Goal: Task Accomplishment & Management: Manage account settings

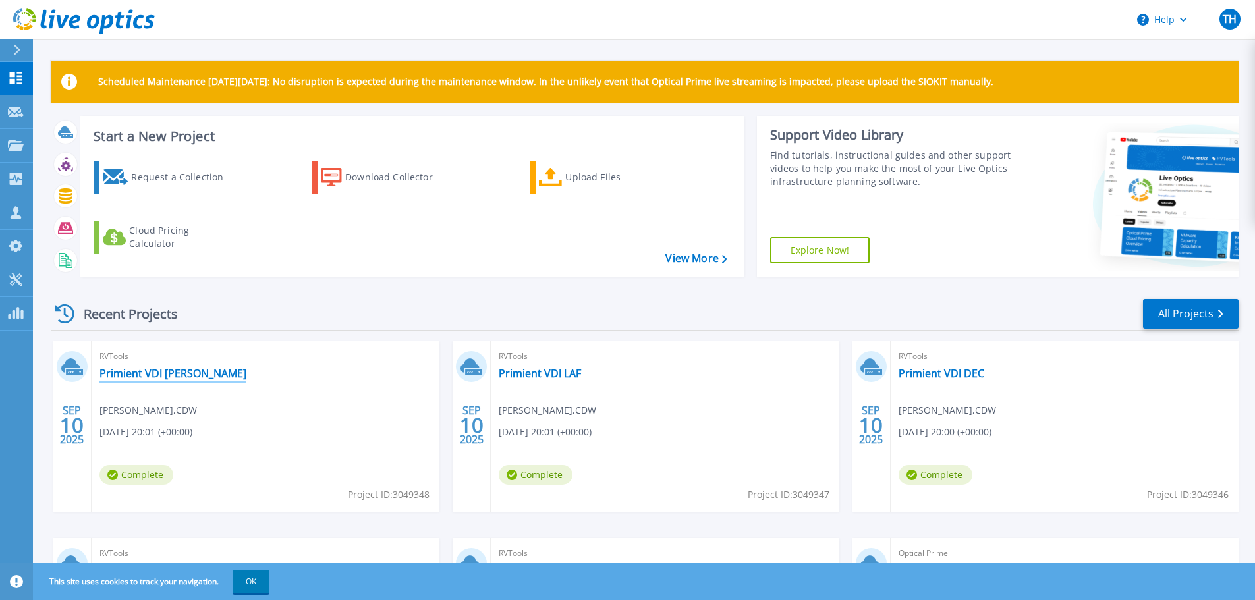
click at [140, 375] on link "Primient VDI [PERSON_NAME]" at bounding box center [172, 373] width 147 height 13
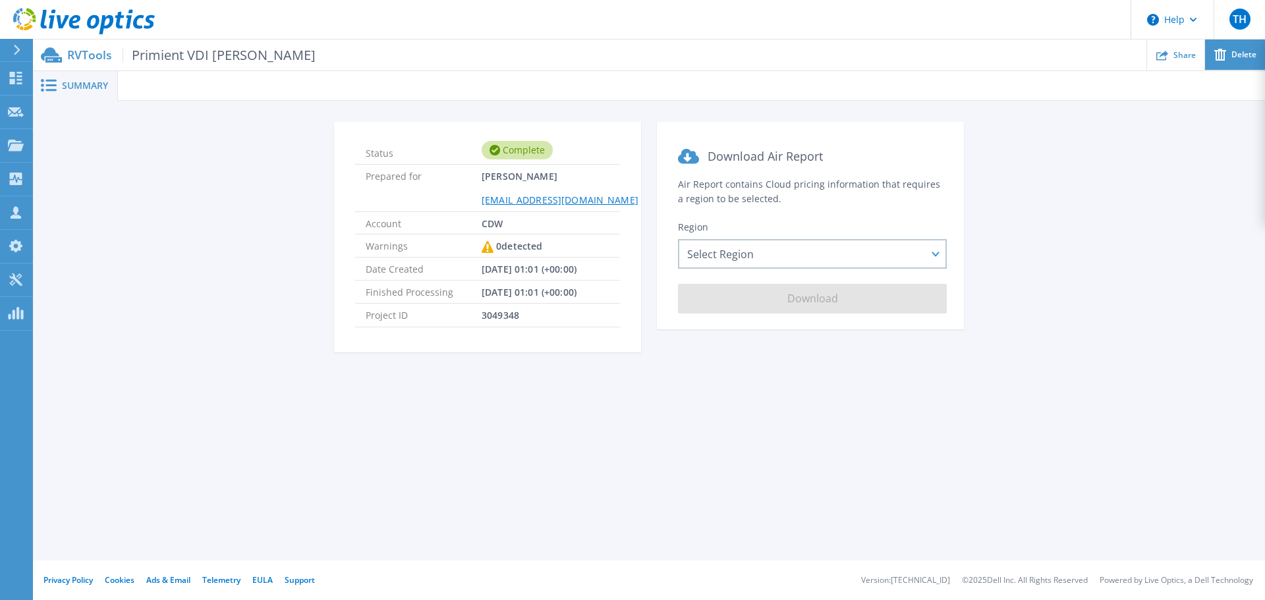
click at [1241, 61] on div "Delete" at bounding box center [1235, 55] width 60 height 31
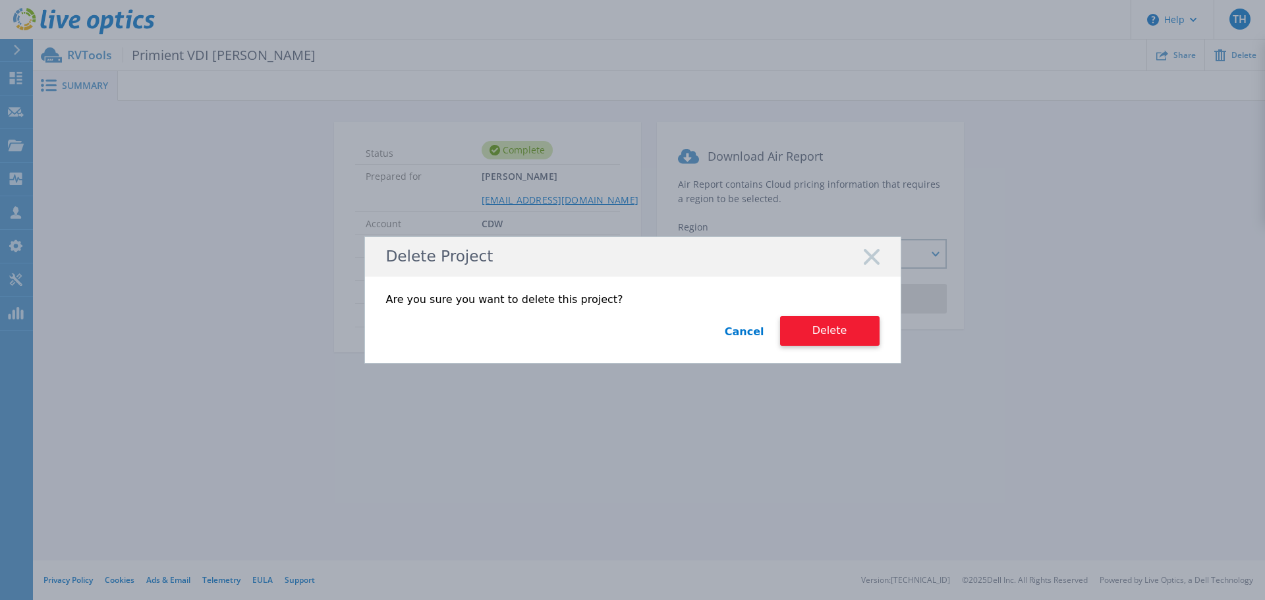
click at [823, 331] on button "Delete" at bounding box center [829, 331] width 99 height 30
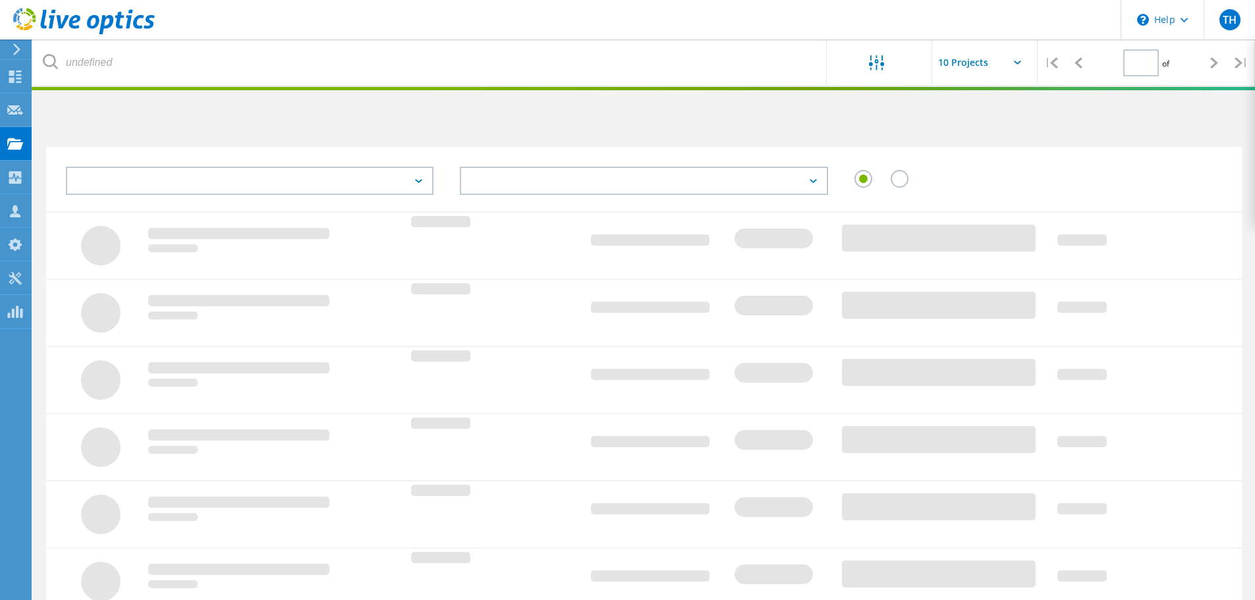
type input "1"
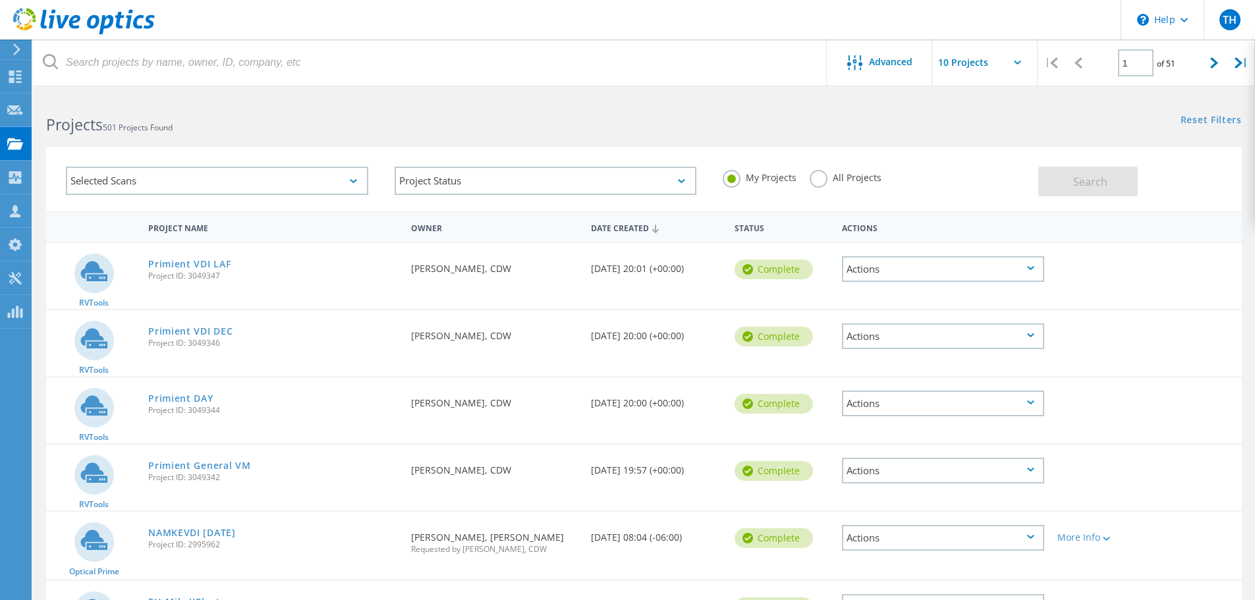
click at [935, 273] on div "Actions" at bounding box center [943, 269] width 202 height 26
click at [901, 289] on div "Delete" at bounding box center [943, 289] width 200 height 20
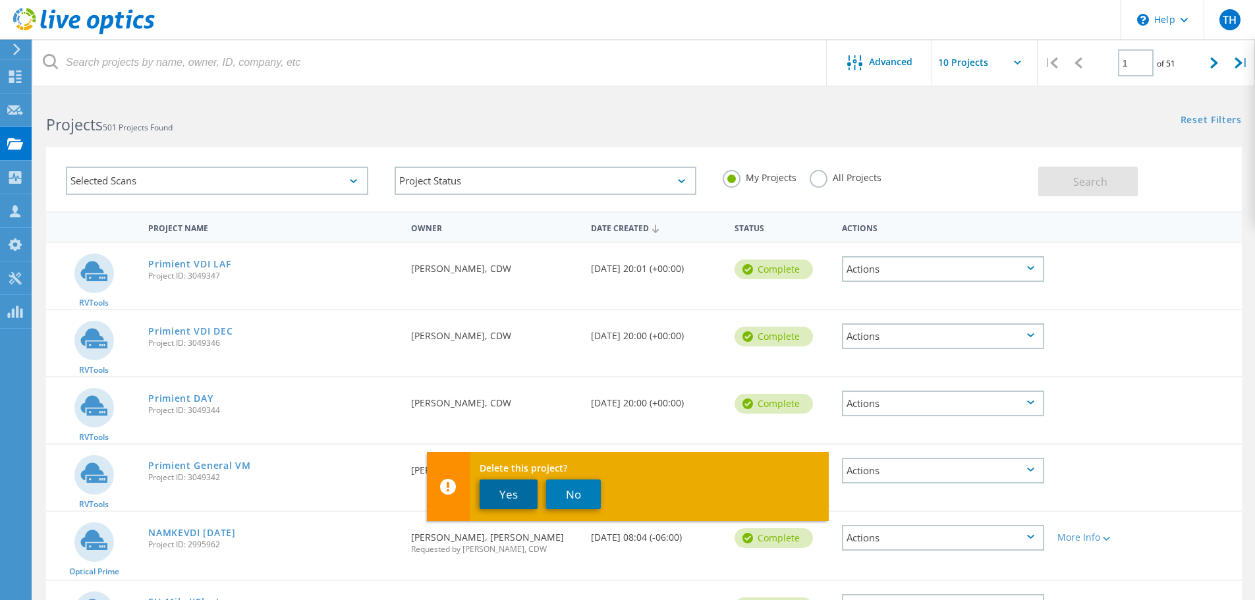
click at [510, 496] on button "Yes" at bounding box center [509, 495] width 58 height 30
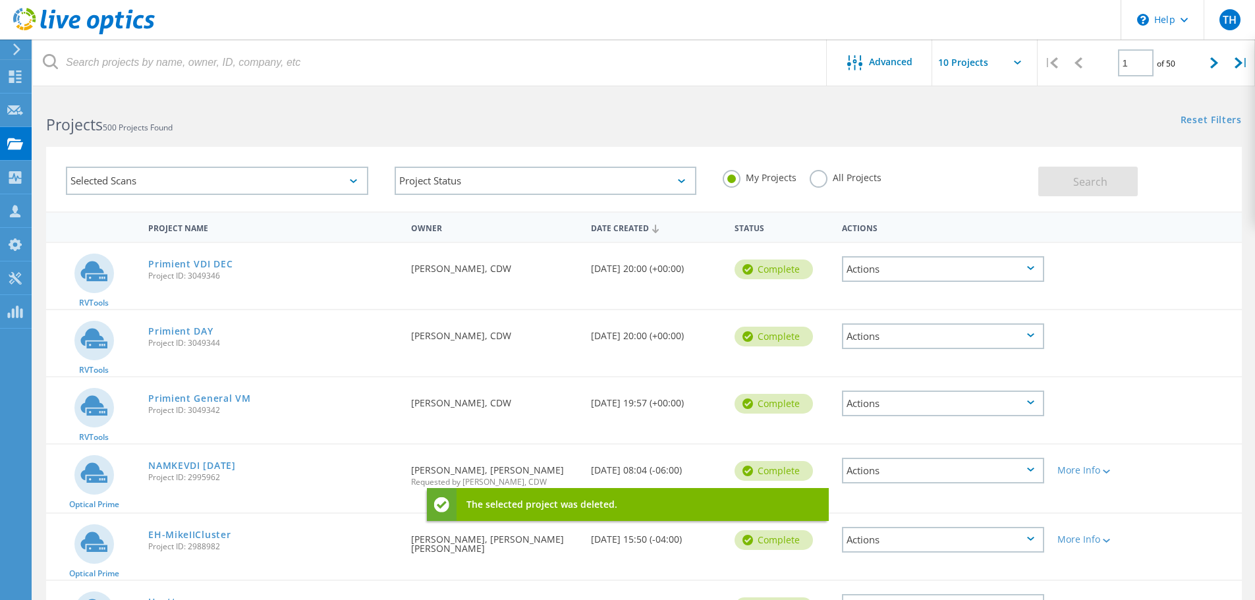
click at [936, 331] on div "Actions" at bounding box center [943, 337] width 202 height 26
click at [913, 356] on div "Delete" at bounding box center [943, 357] width 200 height 20
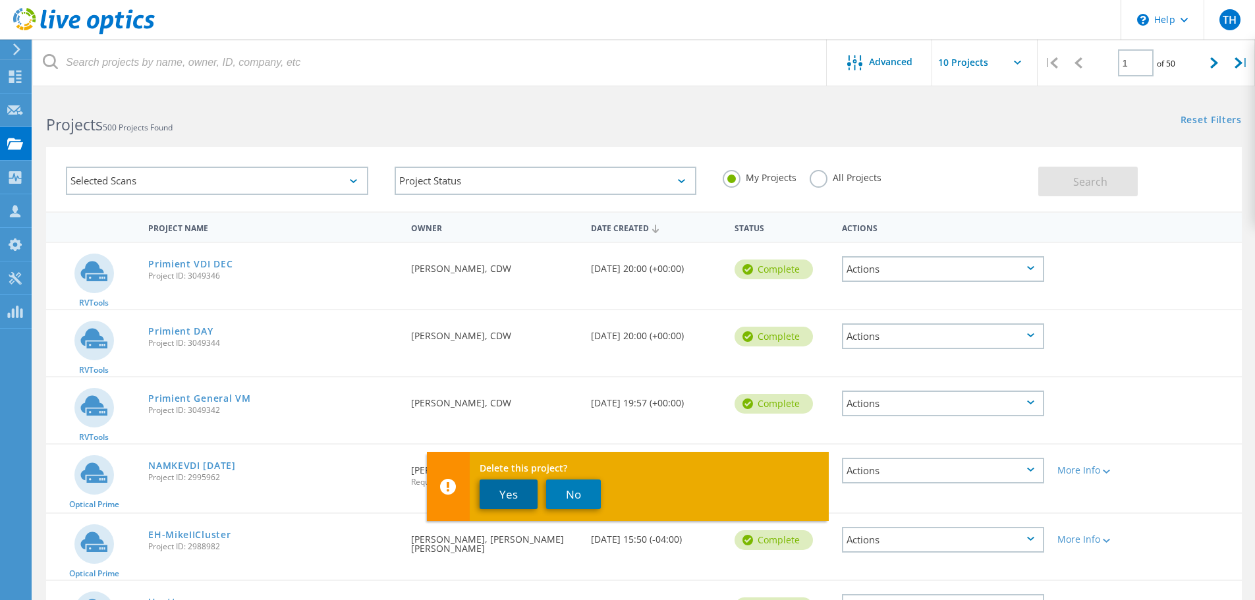
click at [503, 492] on button "Yes" at bounding box center [509, 495] width 58 height 30
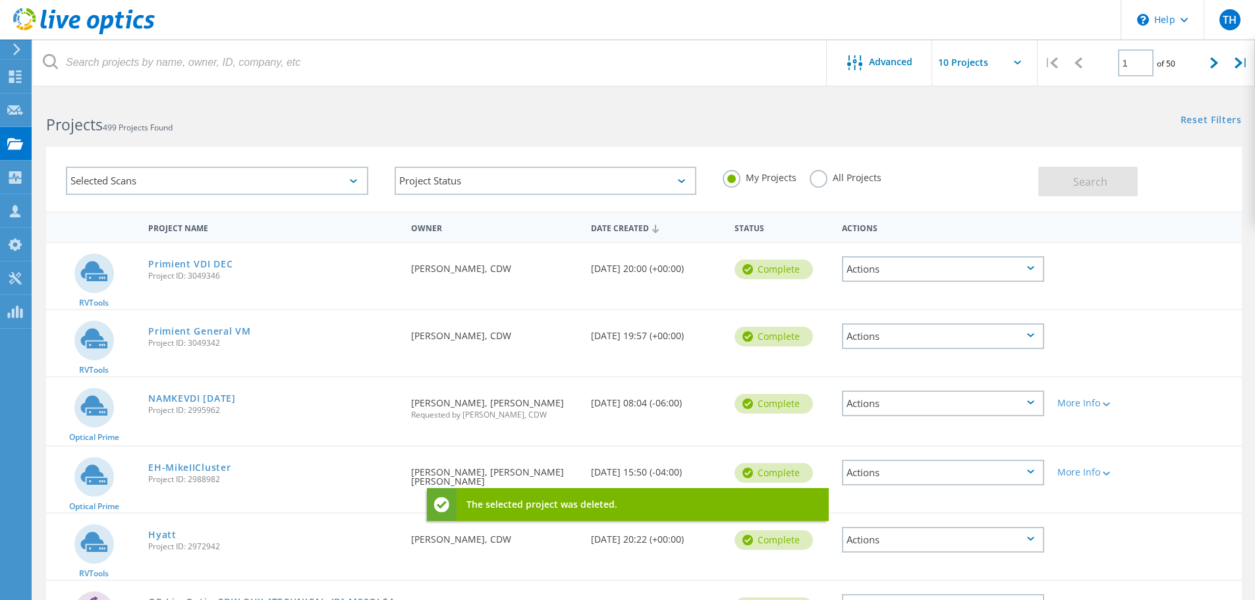
click at [53, 24] on icon at bounding box center [84, 21] width 142 height 27
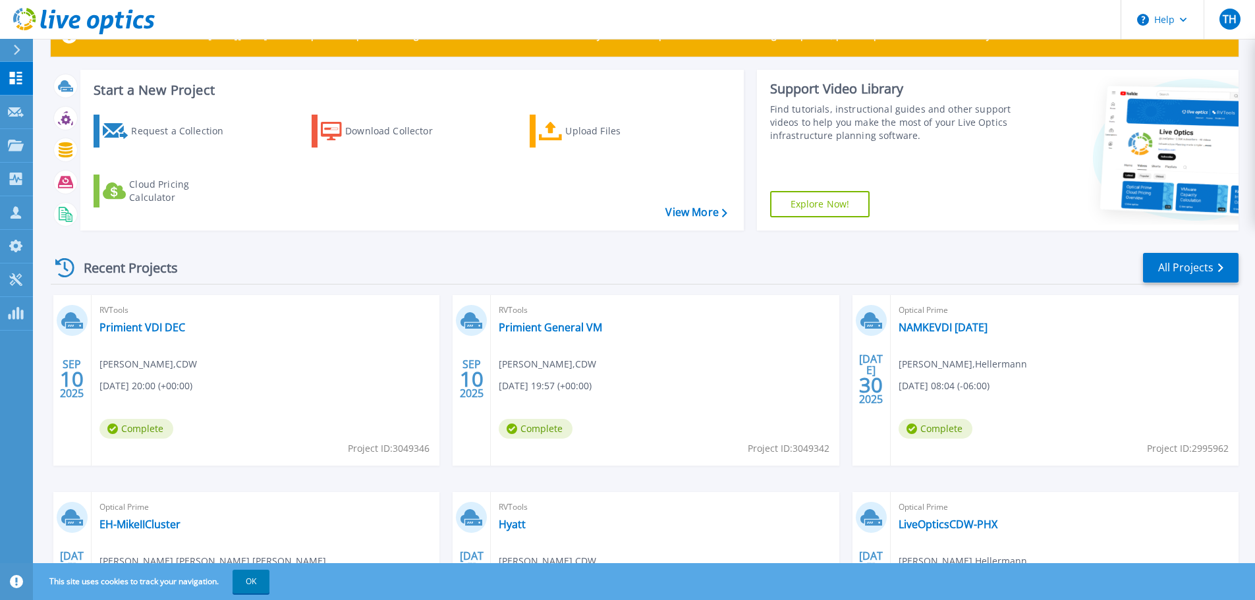
scroll to position [66, 0]
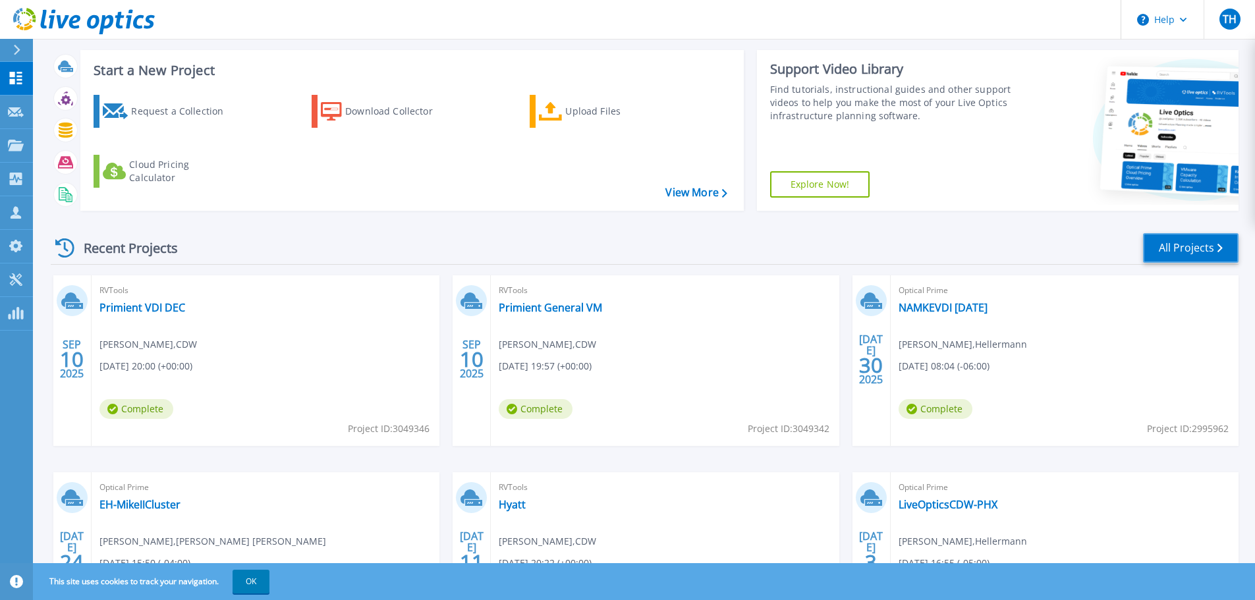
click at [1178, 244] on link "All Projects" at bounding box center [1191, 248] width 96 height 30
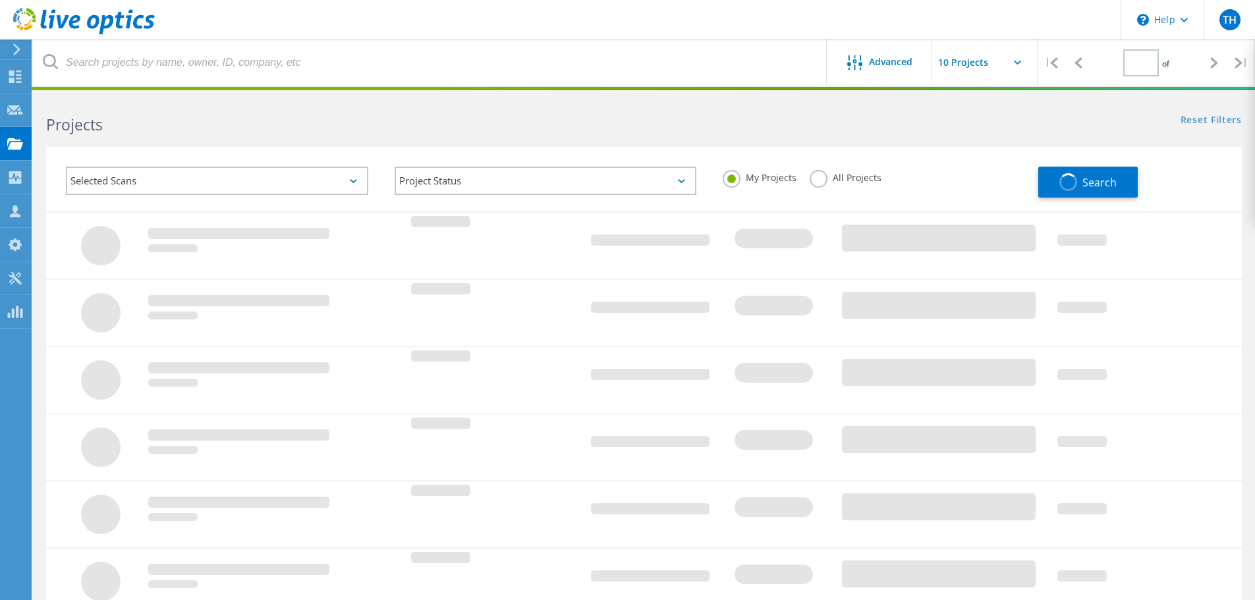
type input "1"
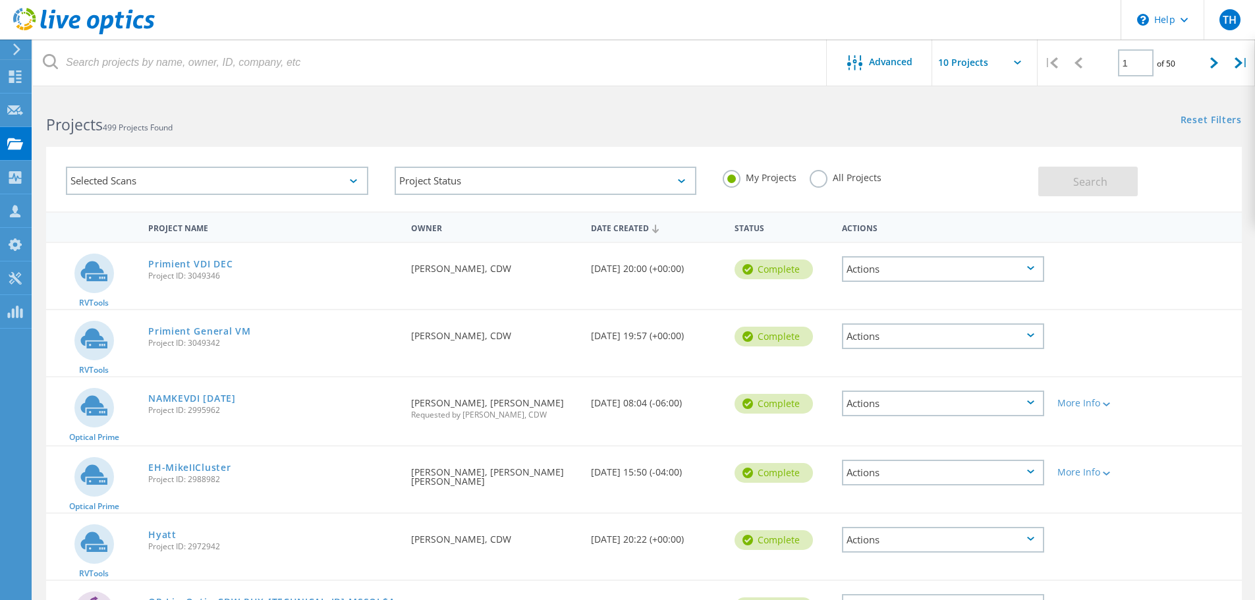
click at [1024, 271] on div "Actions" at bounding box center [943, 269] width 202 height 26
click at [911, 295] on div "Delete" at bounding box center [943, 289] width 200 height 20
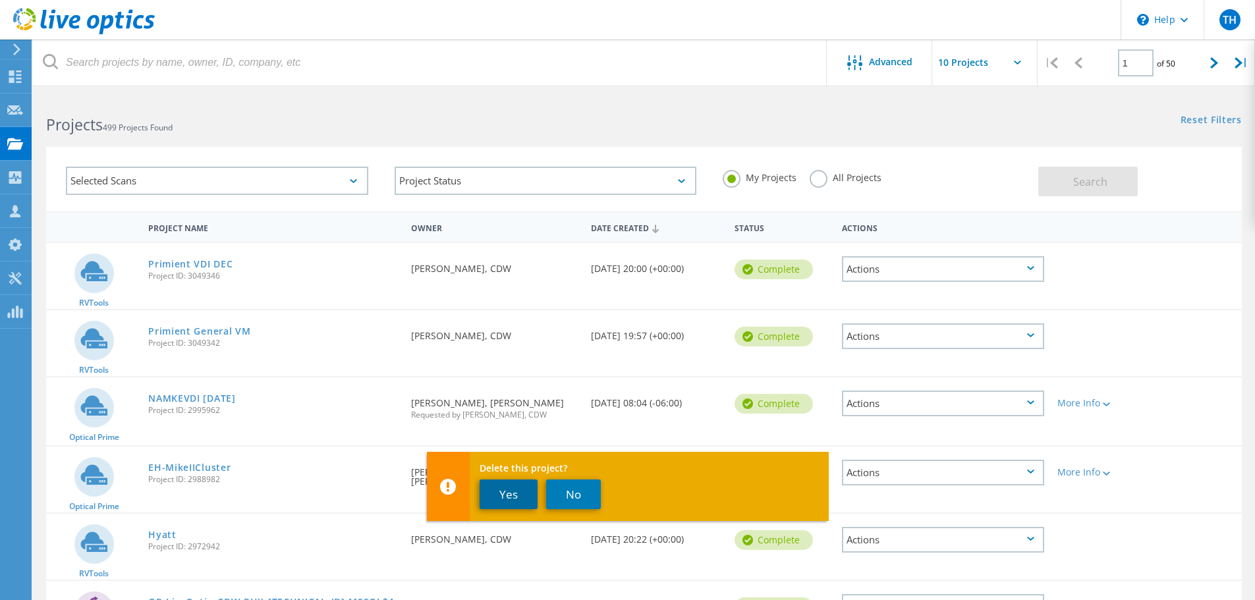
click at [518, 503] on button "Yes" at bounding box center [509, 495] width 58 height 30
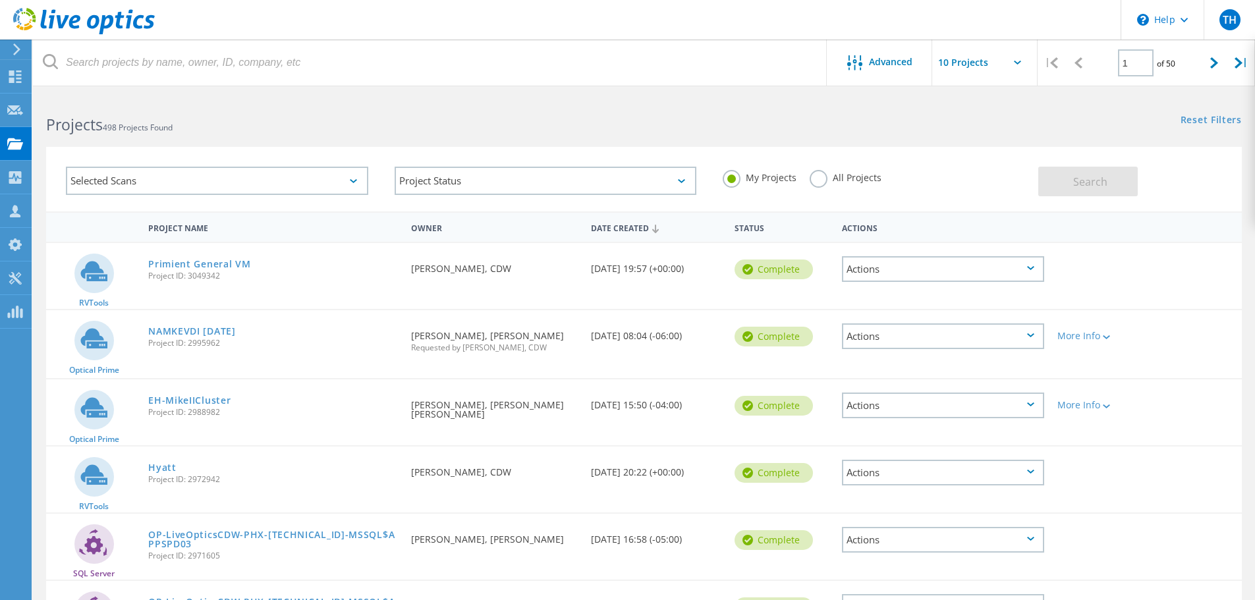
click at [969, 275] on div "Actions" at bounding box center [943, 269] width 202 height 26
click at [870, 292] on div "Delete" at bounding box center [943, 289] width 200 height 20
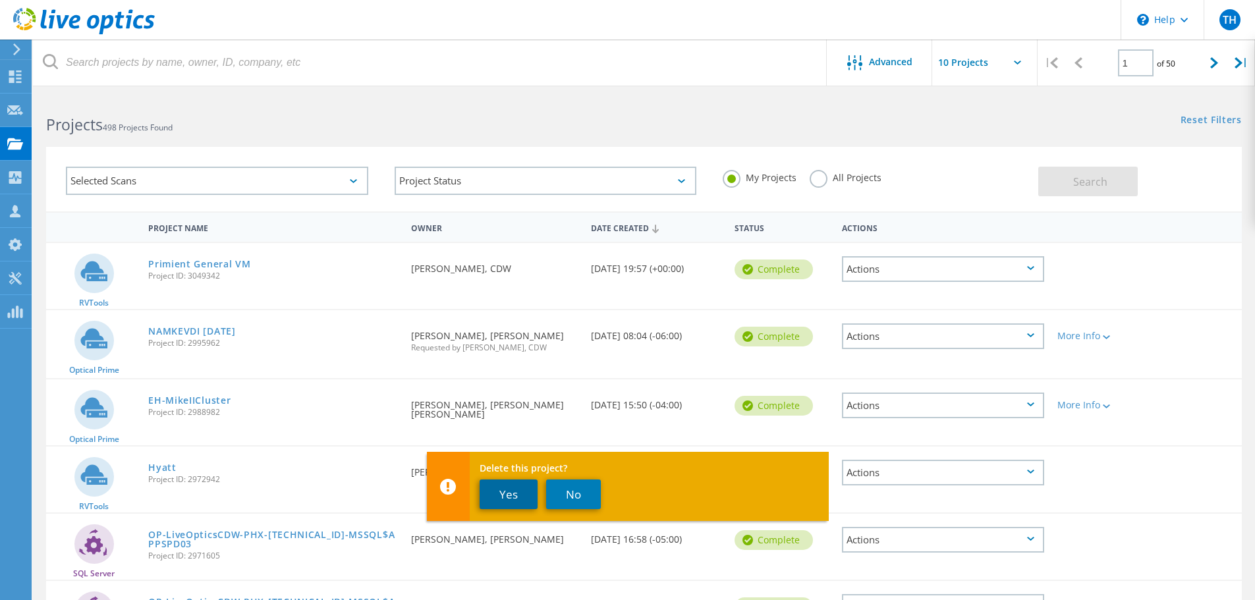
drag, startPoint x: 498, startPoint y: 488, endPoint x: 505, endPoint y: 486, distance: 7.5
click at [505, 486] on button "Yes" at bounding box center [509, 495] width 58 height 30
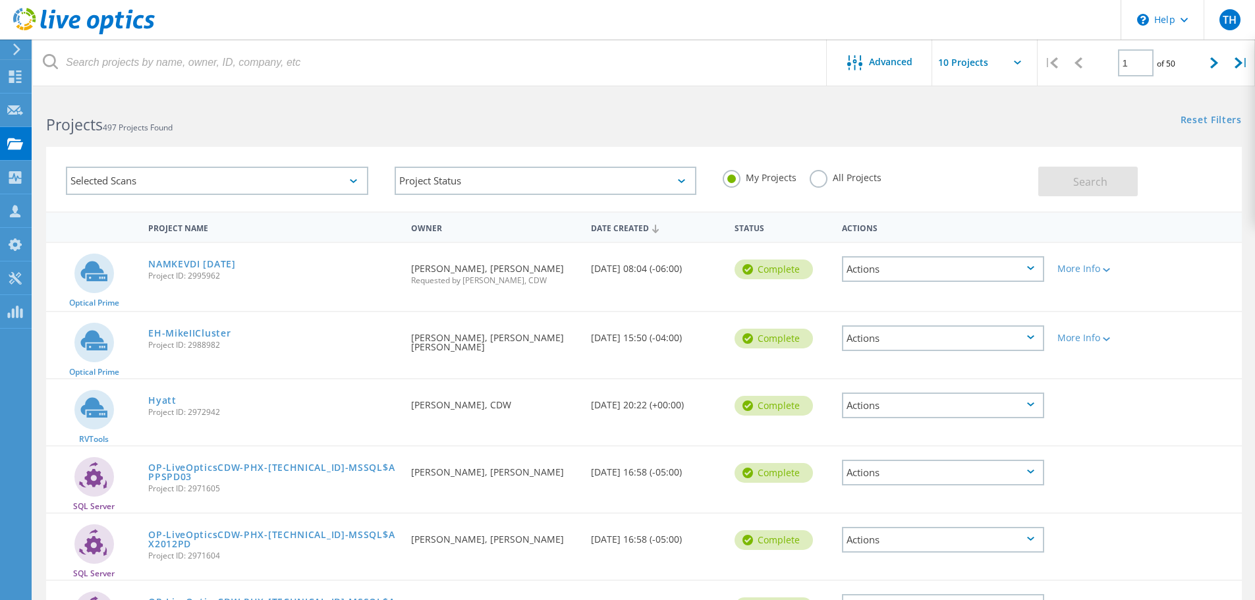
click at [76, 18] on icon at bounding box center [84, 21] width 142 height 27
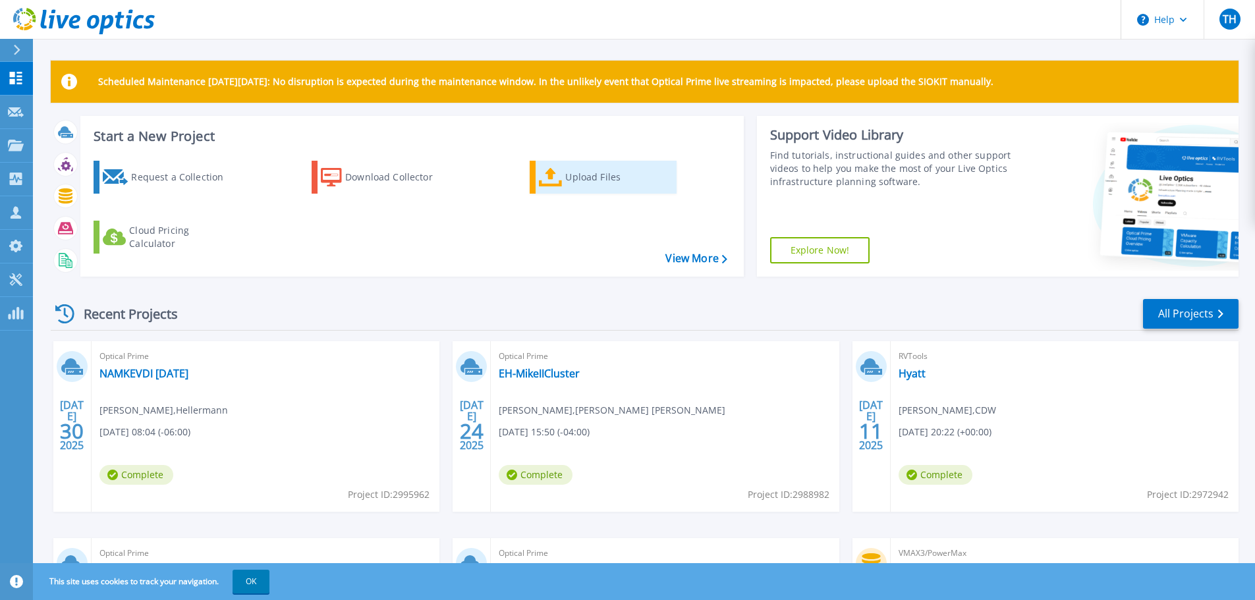
click at [567, 178] on div "Upload Files" at bounding box center [617, 177] width 105 height 26
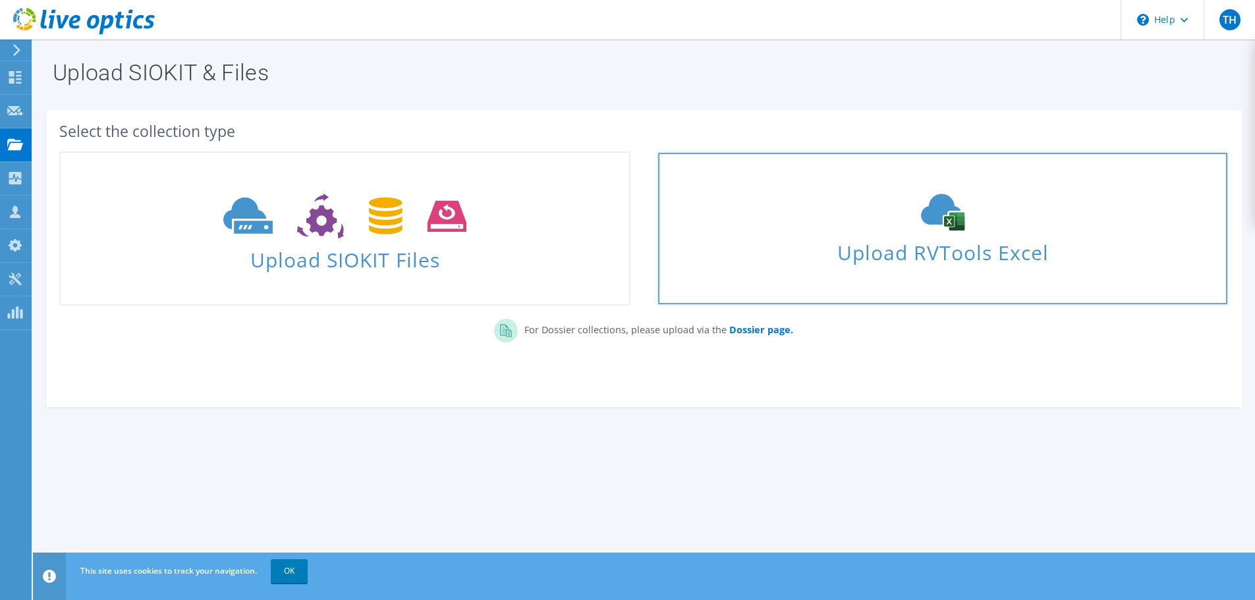
click at [815, 240] on span "Upload RVTools Excel" at bounding box center [942, 249] width 569 height 28
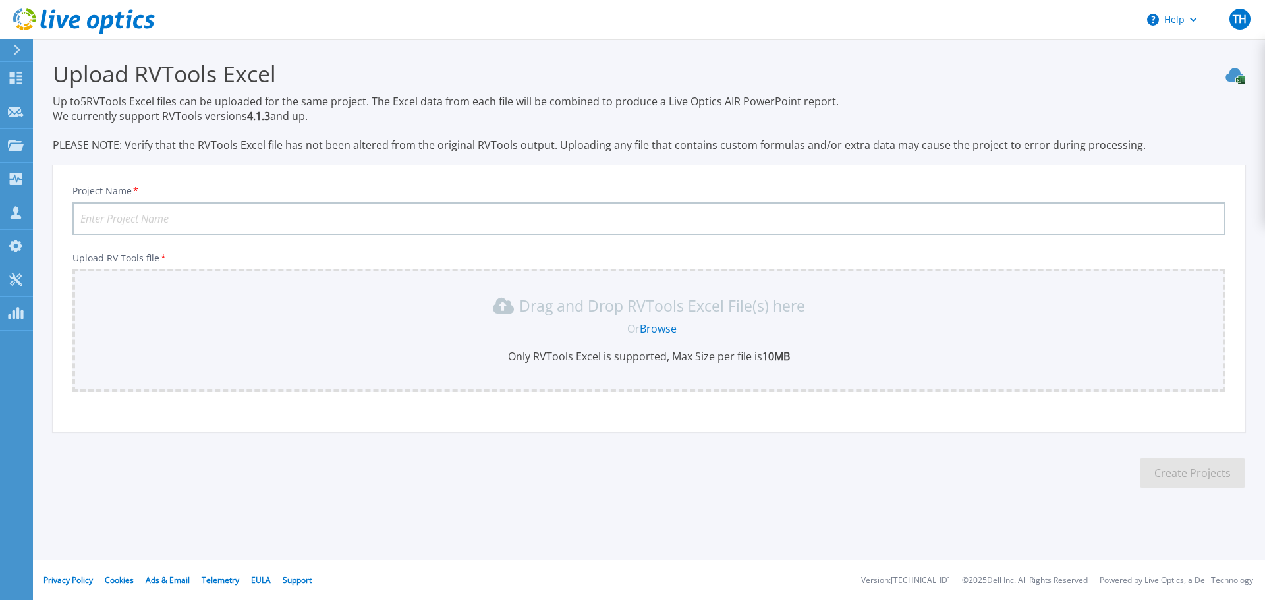
click at [266, 220] on input "Project Name *" at bounding box center [648, 218] width 1153 height 33
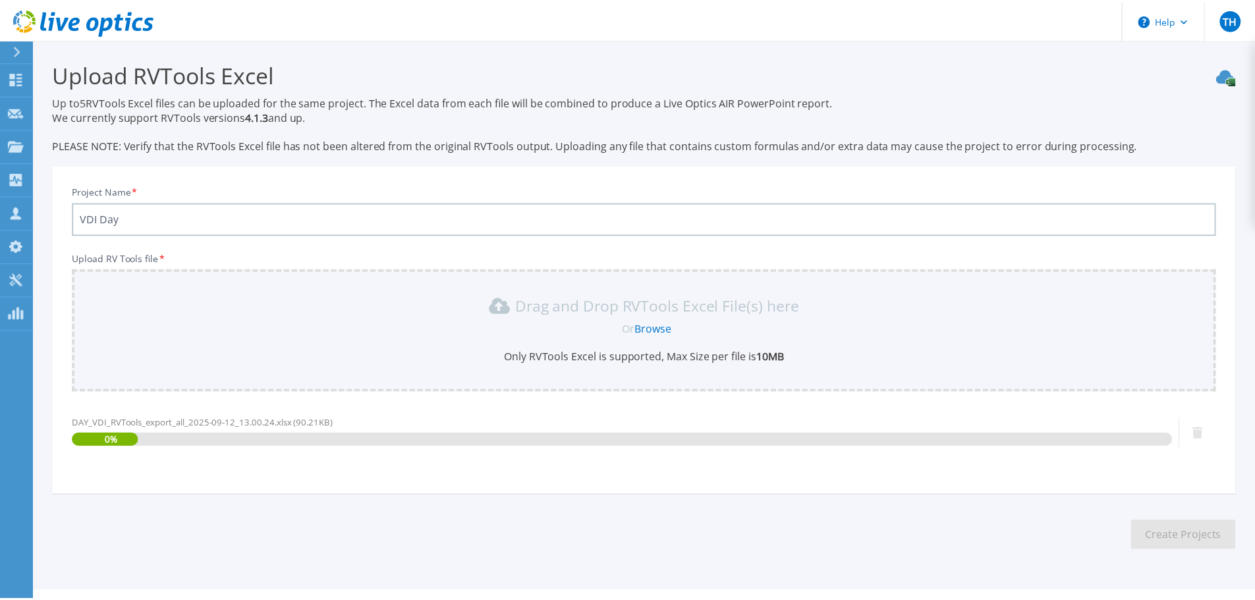
scroll to position [31, 0]
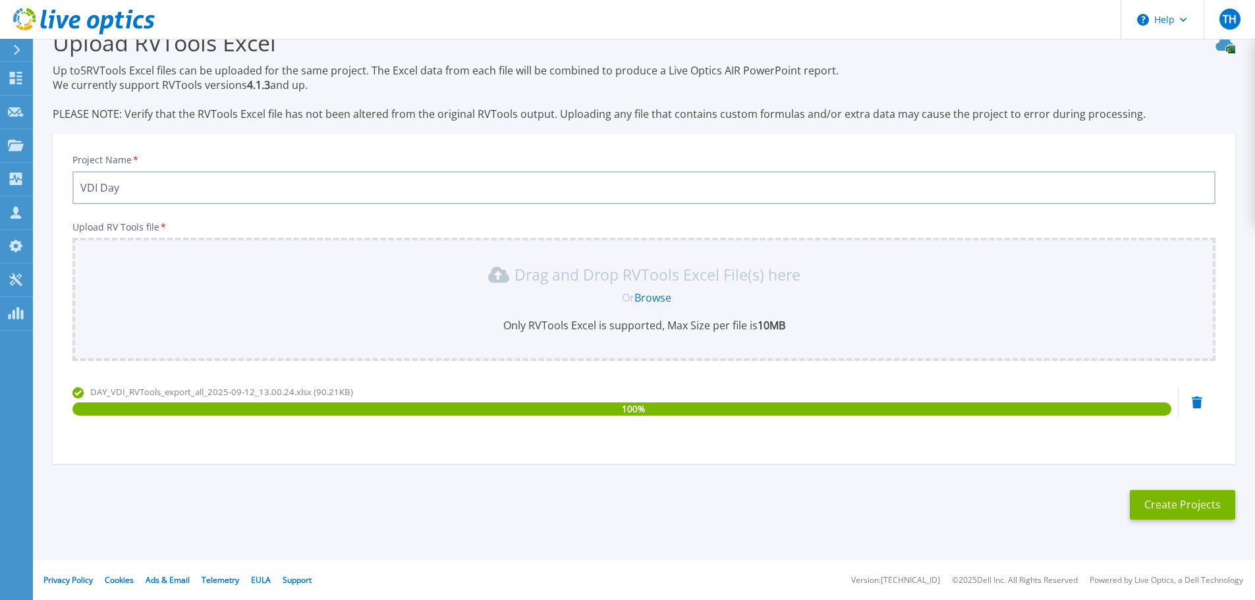
click at [82, 183] on input "VDI Day" at bounding box center [643, 187] width 1143 height 33
type input "Primient VDI Day"
click at [1202, 507] on button "Create Projects" at bounding box center [1182, 505] width 105 height 30
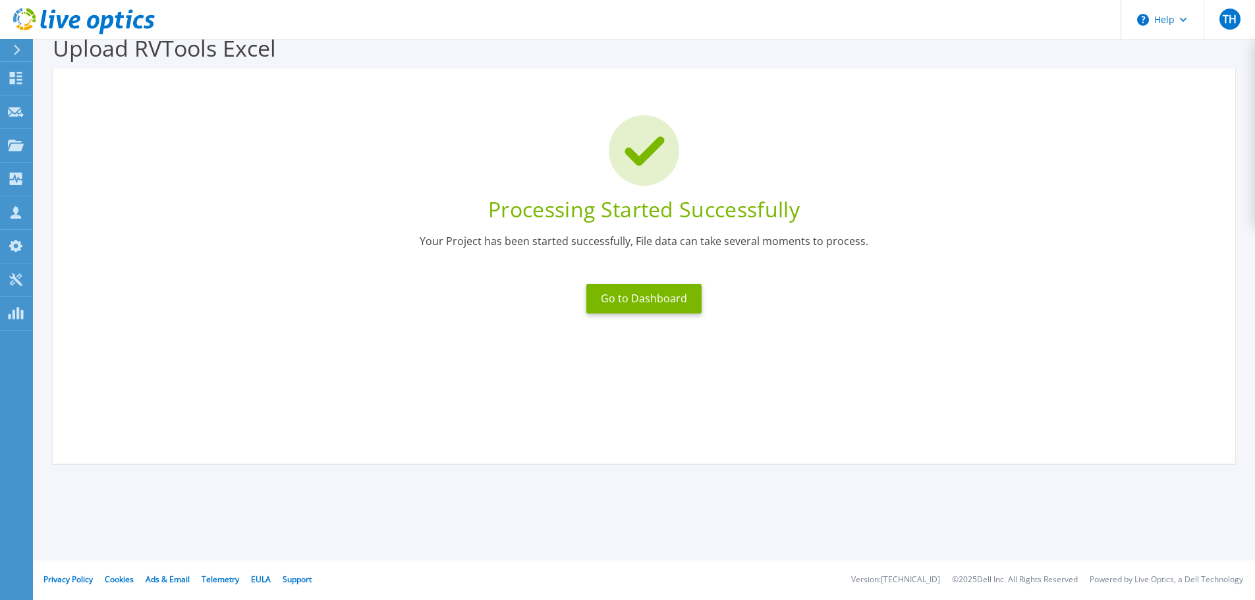
scroll to position [26, 0]
click at [642, 301] on button "Go to Dashboard" at bounding box center [643, 299] width 115 height 30
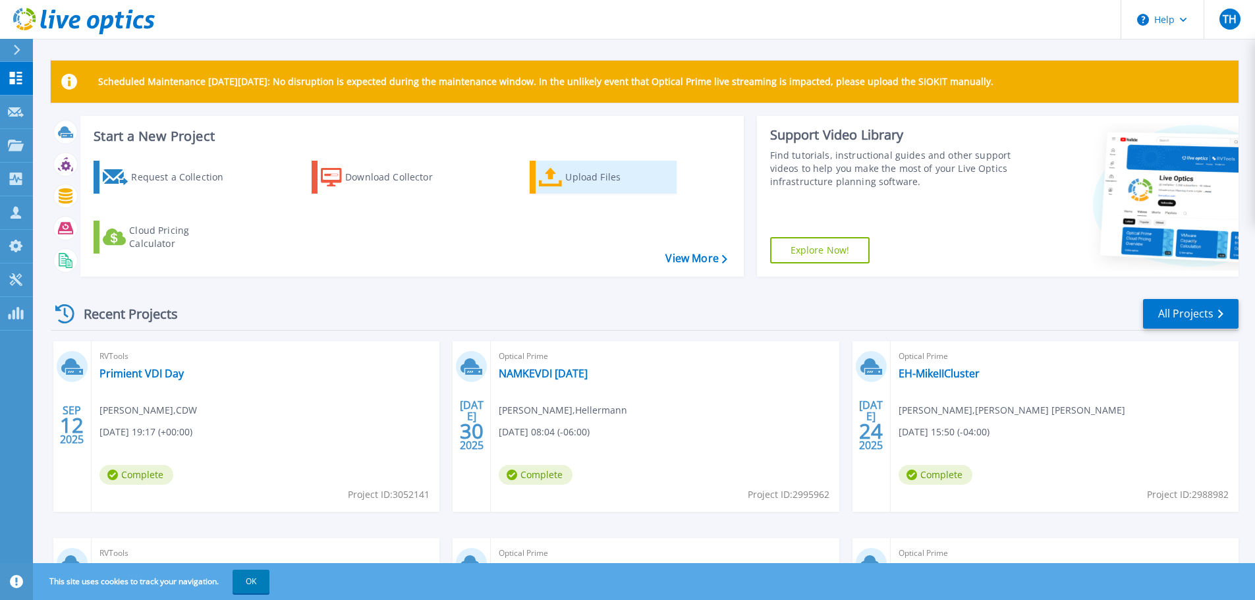
click at [567, 175] on div "Upload Files" at bounding box center [617, 177] width 105 height 26
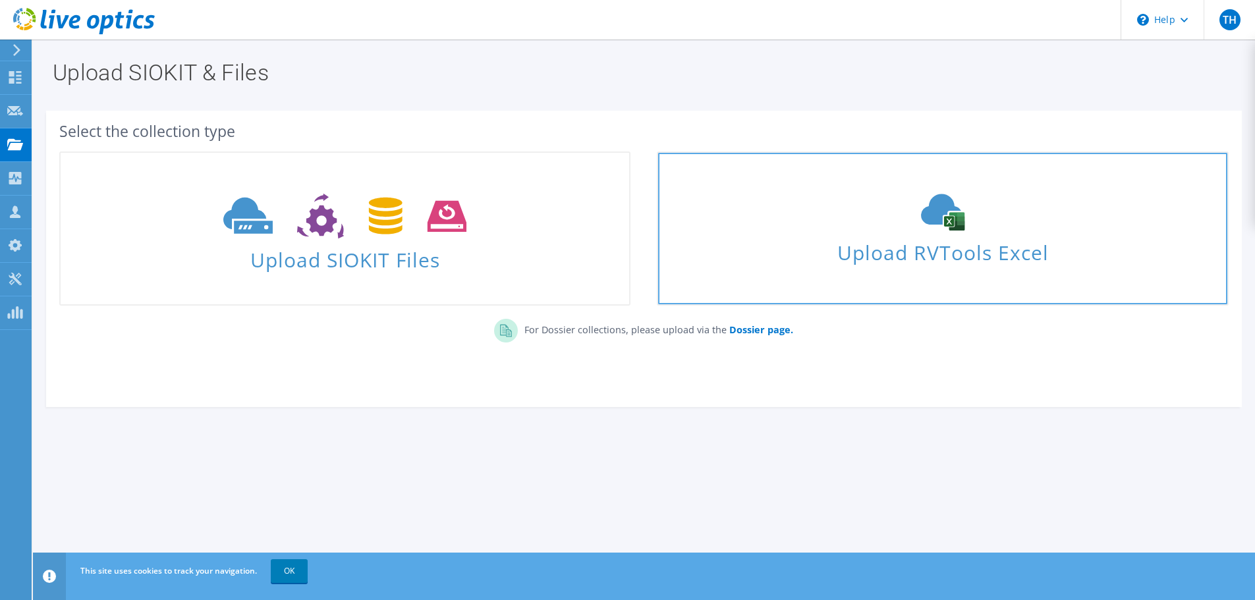
click at [794, 227] on div "Upload RVTools Excel" at bounding box center [942, 229] width 569 height 70
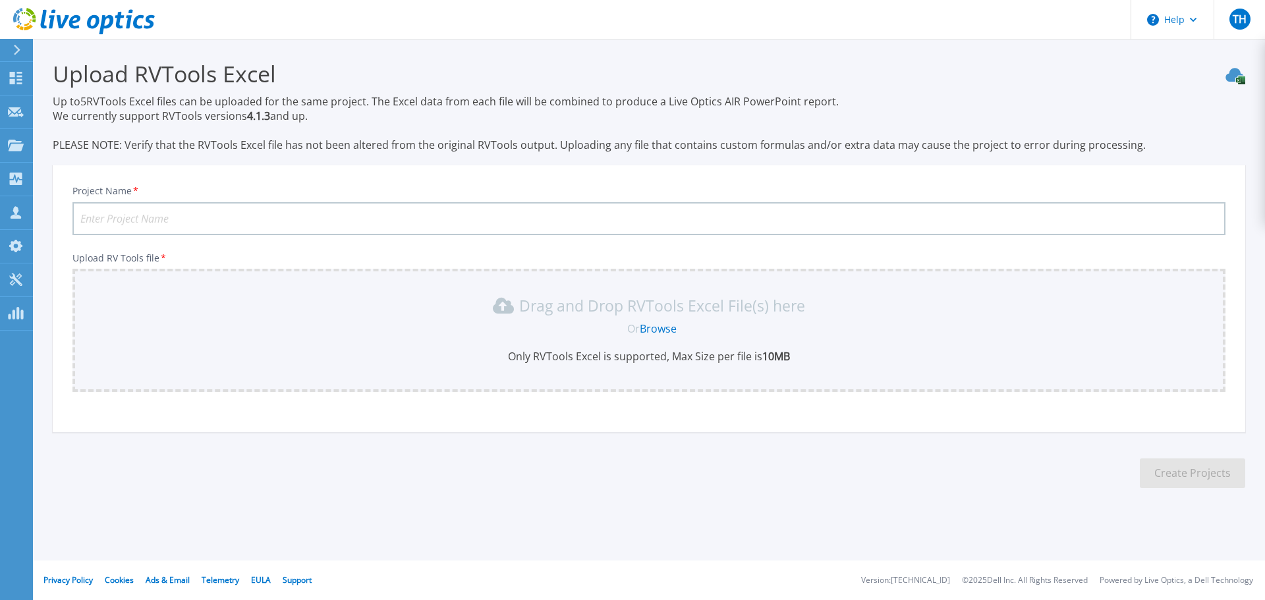
click at [250, 219] on input "Project Name *" at bounding box center [648, 218] width 1153 height 33
type input "Primient VDI DEC"
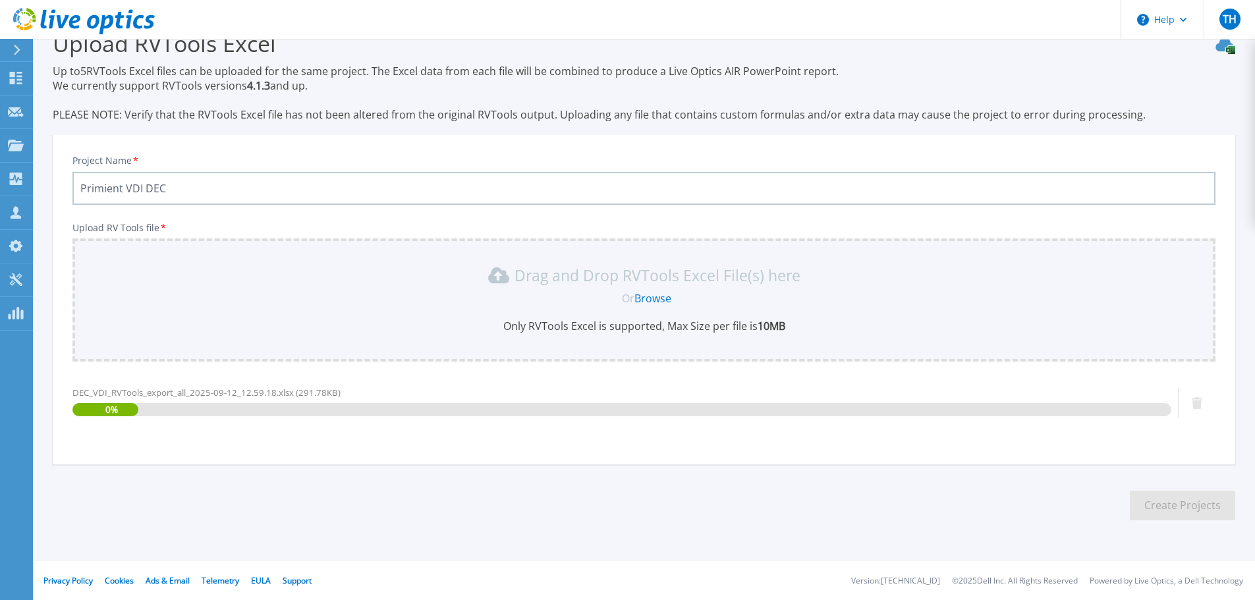
scroll to position [31, 0]
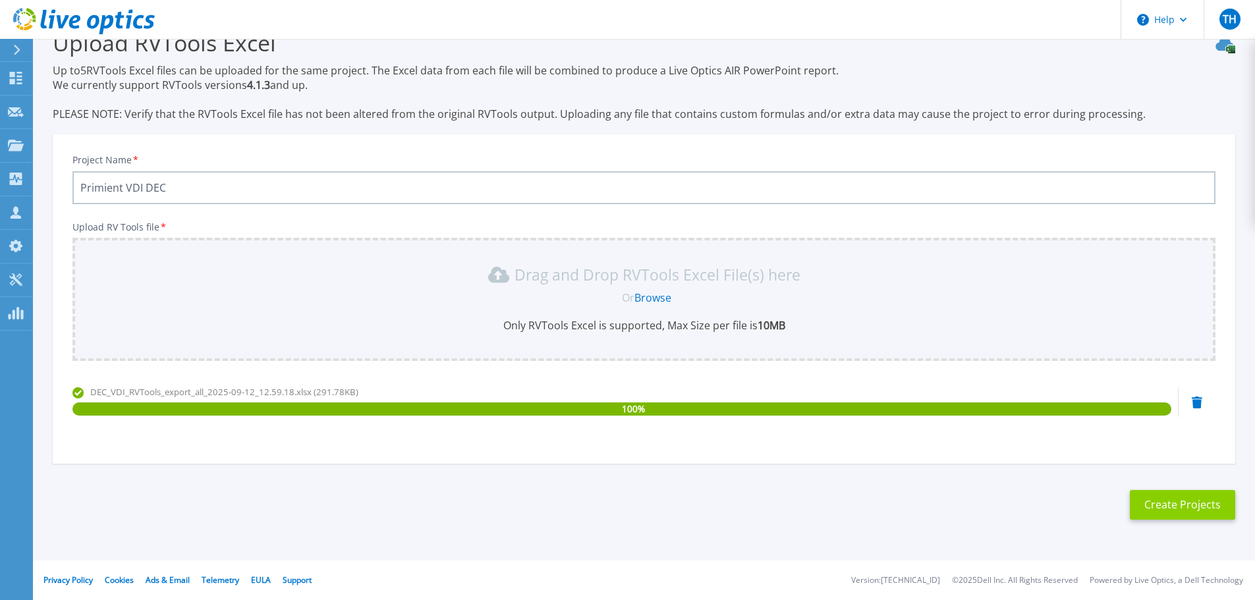
click at [1188, 502] on button "Create Projects" at bounding box center [1182, 505] width 105 height 30
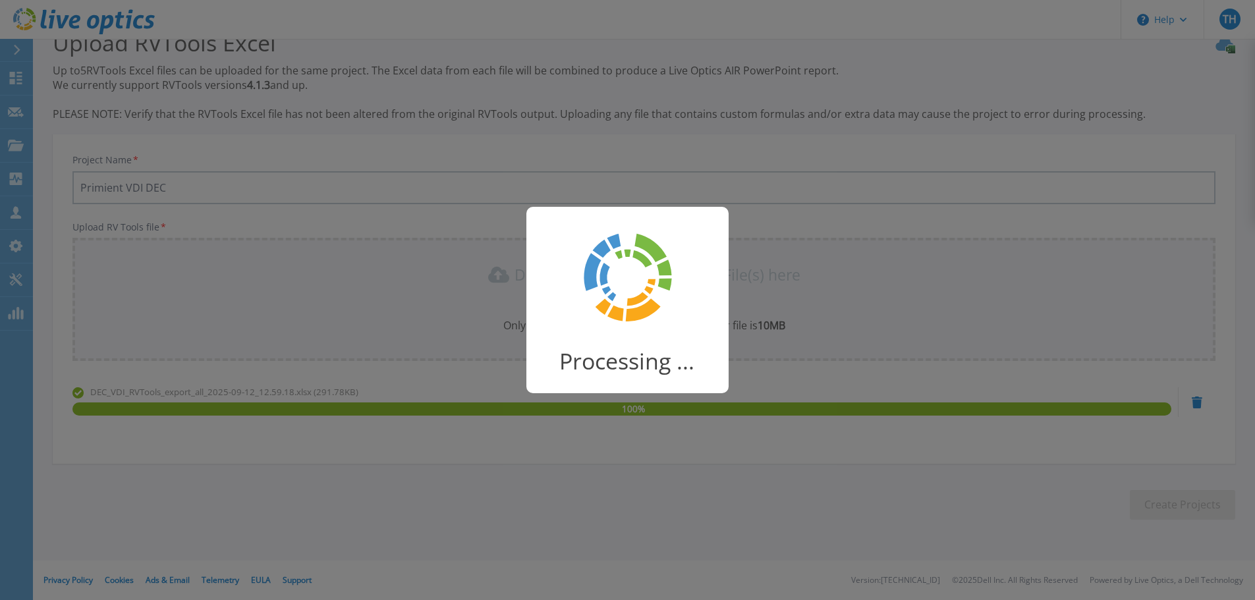
scroll to position [26, 0]
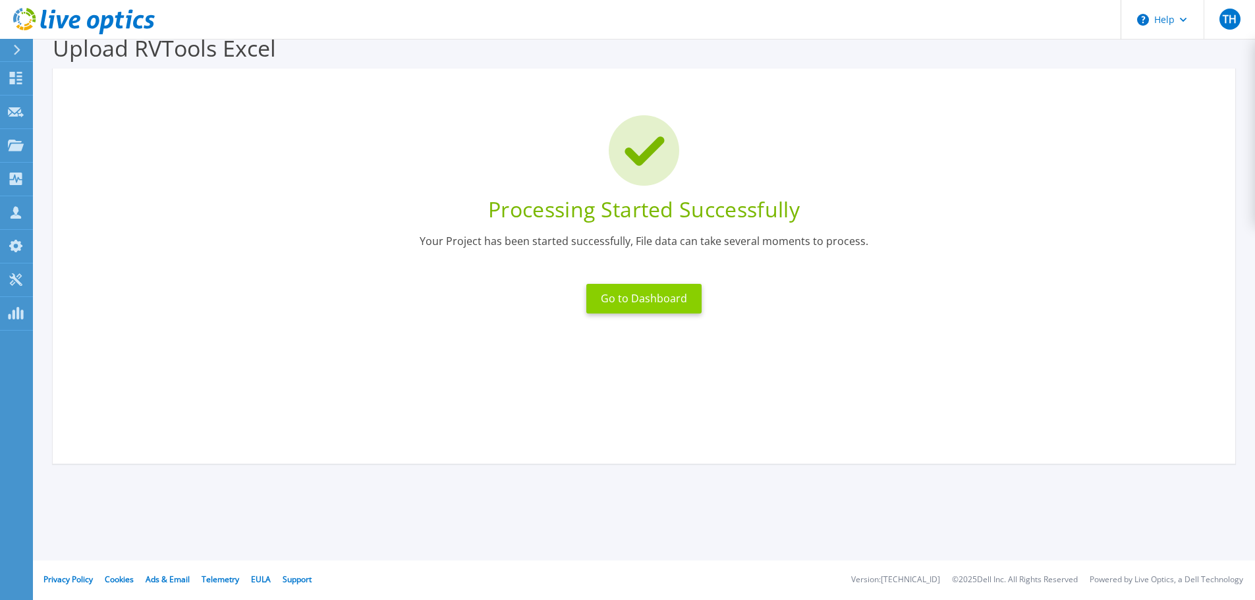
click at [648, 305] on button "Go to Dashboard" at bounding box center [643, 299] width 115 height 30
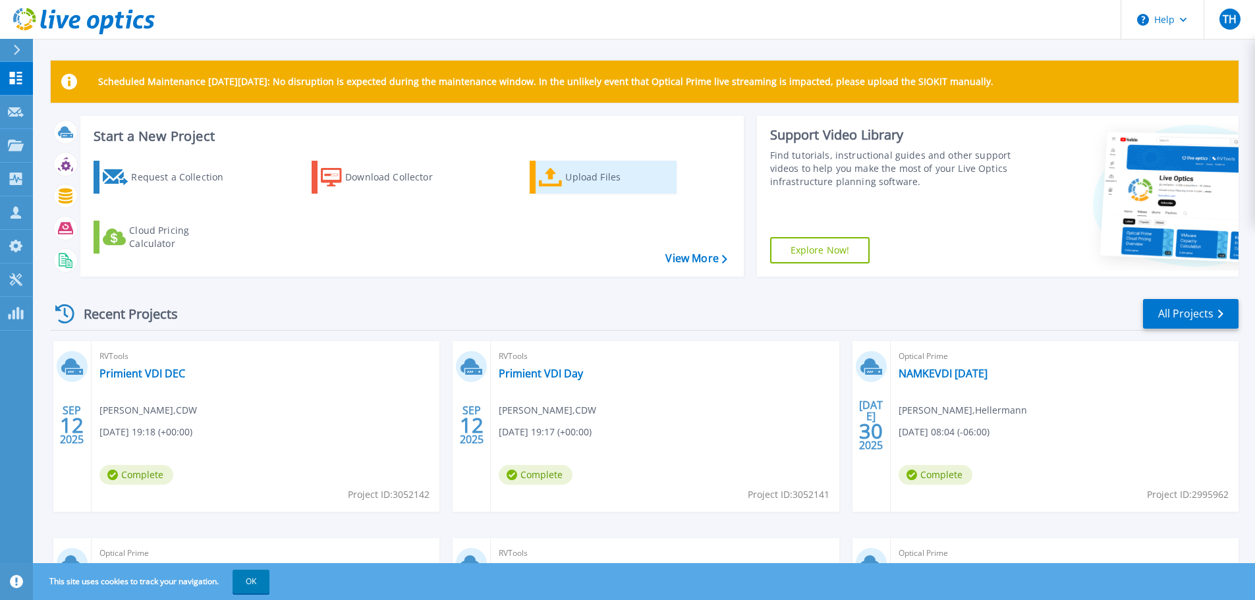
click at [573, 180] on div "Upload Files" at bounding box center [617, 177] width 105 height 26
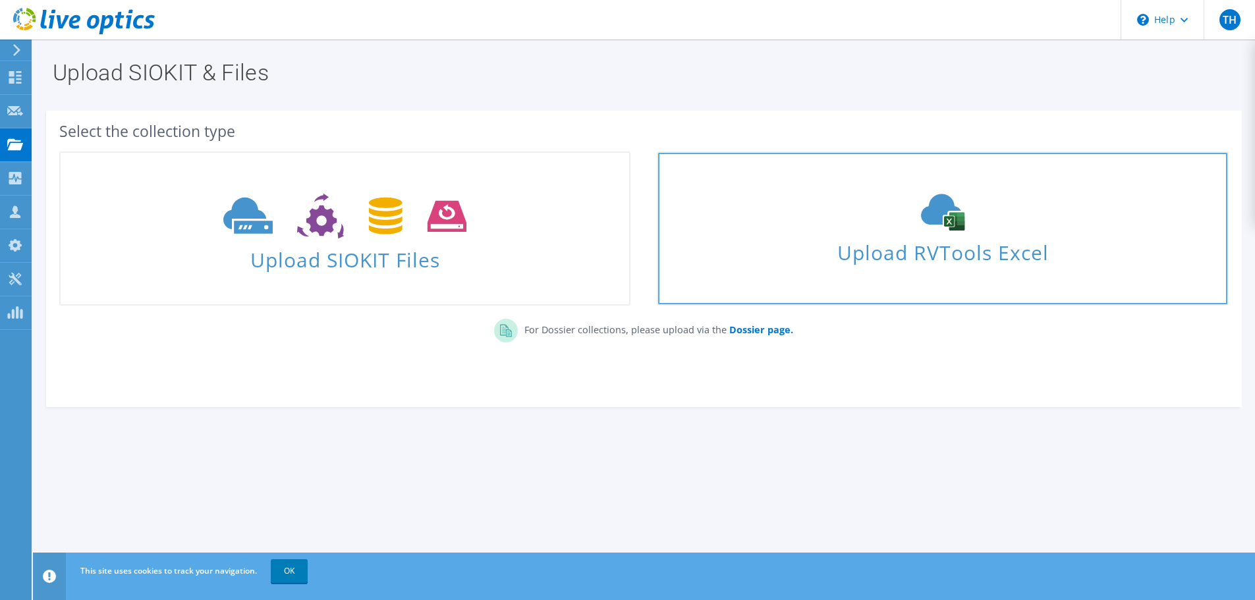
click at [902, 237] on span "Upload RVTools Excel" at bounding box center [942, 249] width 569 height 28
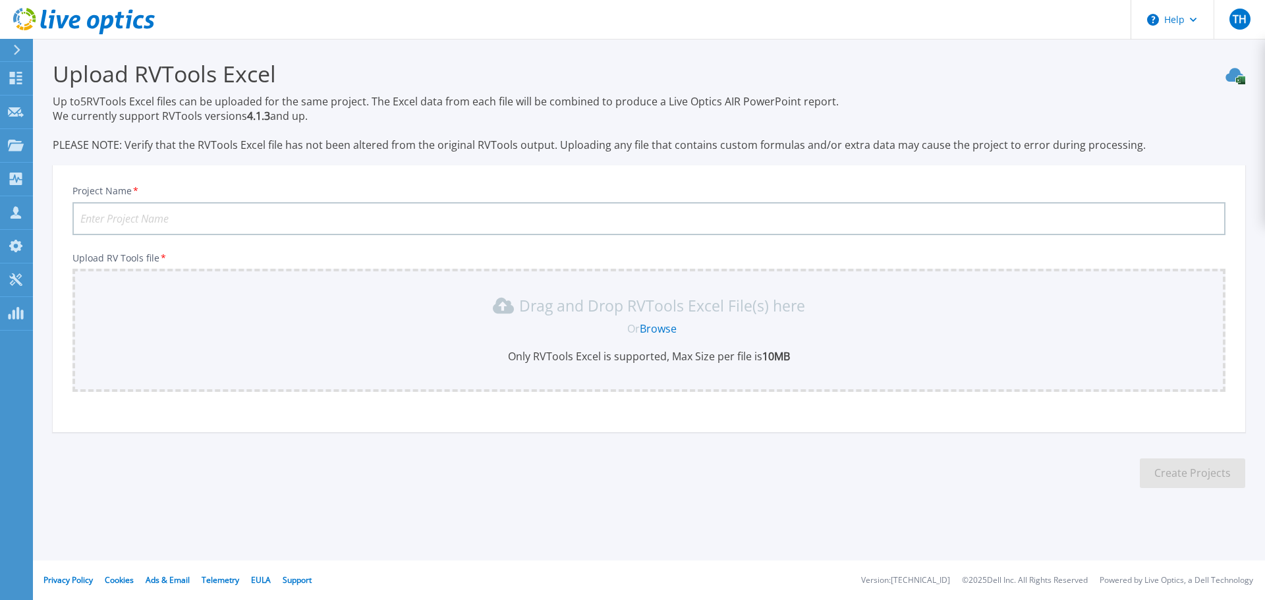
click at [374, 215] on input "Project Name *" at bounding box center [648, 218] width 1153 height 33
type input "Primient VDI LAF"
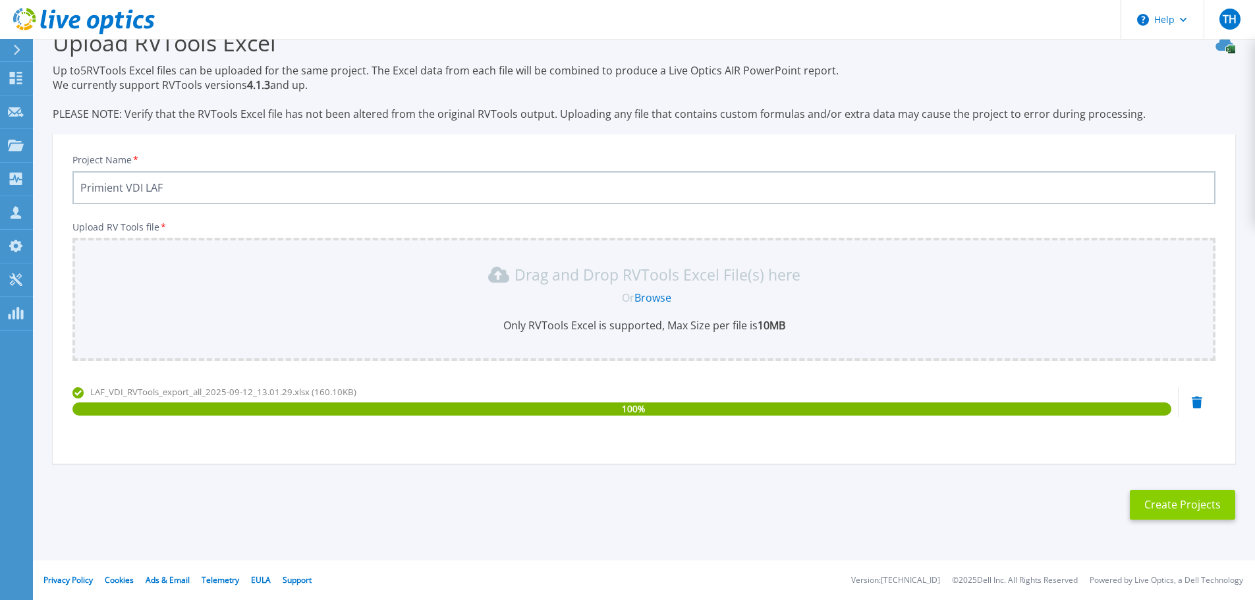
click at [1174, 508] on button "Create Projects" at bounding box center [1182, 505] width 105 height 30
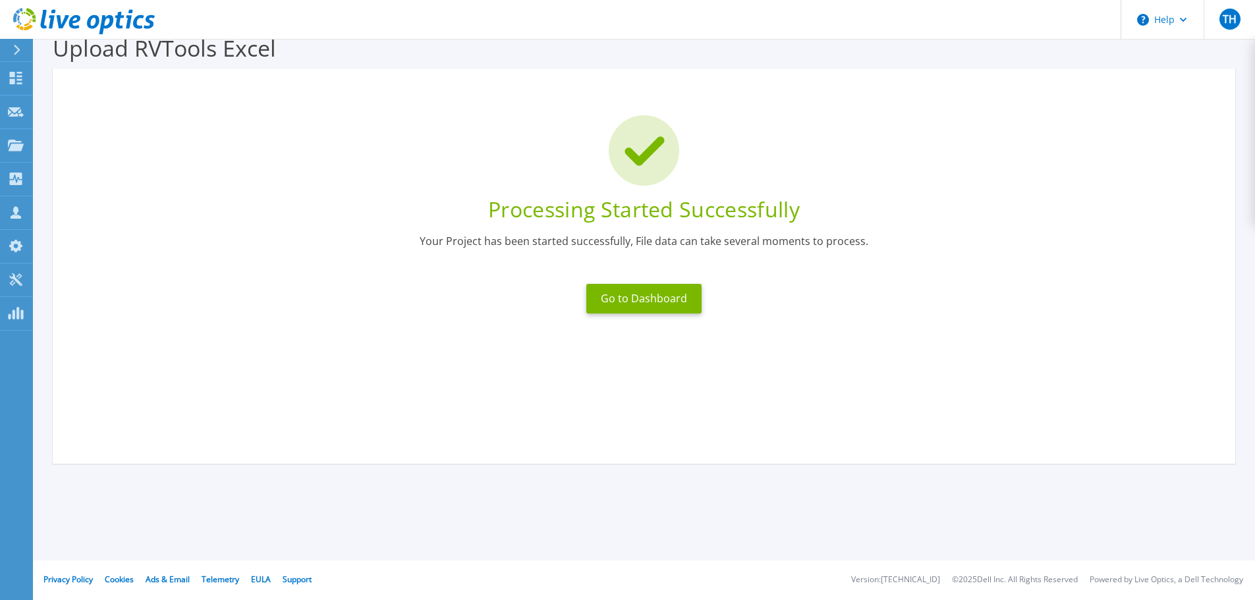
scroll to position [26, 0]
click at [648, 300] on button "Go to Dashboard" at bounding box center [643, 299] width 115 height 30
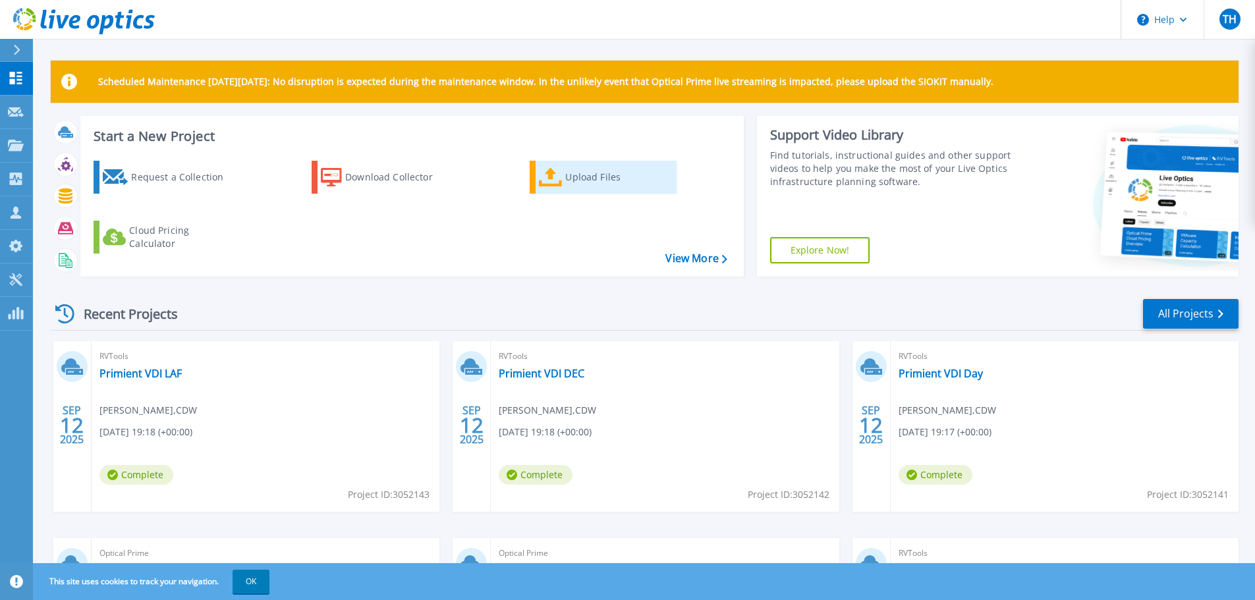
click at [571, 175] on div "Upload Files" at bounding box center [617, 177] width 105 height 26
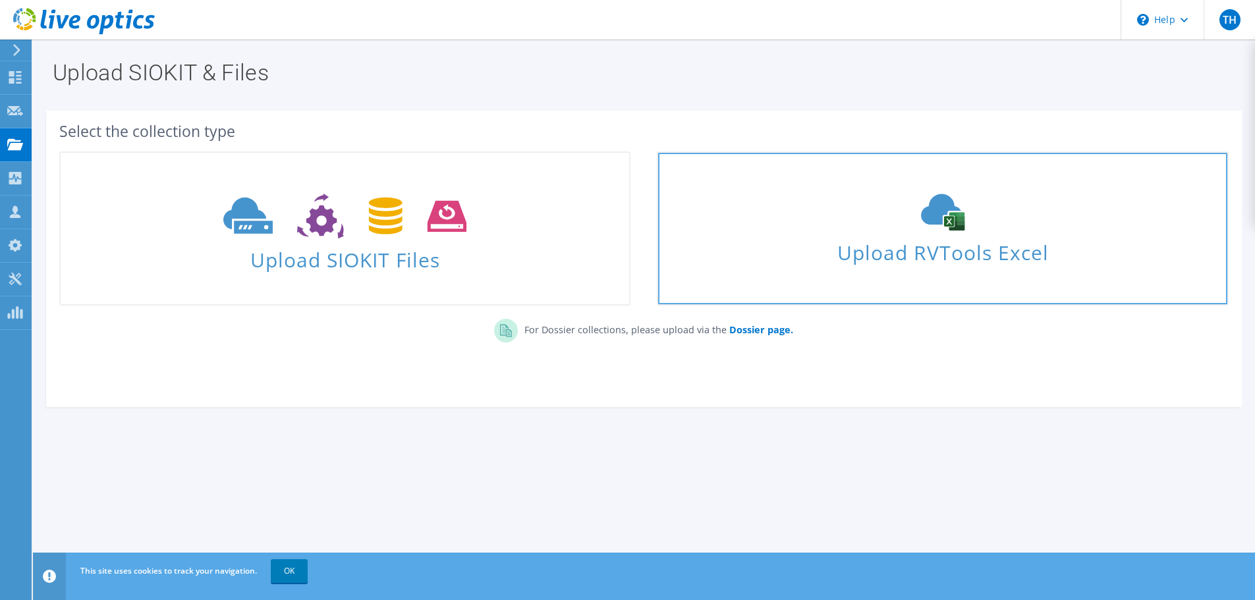
click at [911, 252] on span "Upload RVTools Excel" at bounding box center [942, 249] width 569 height 28
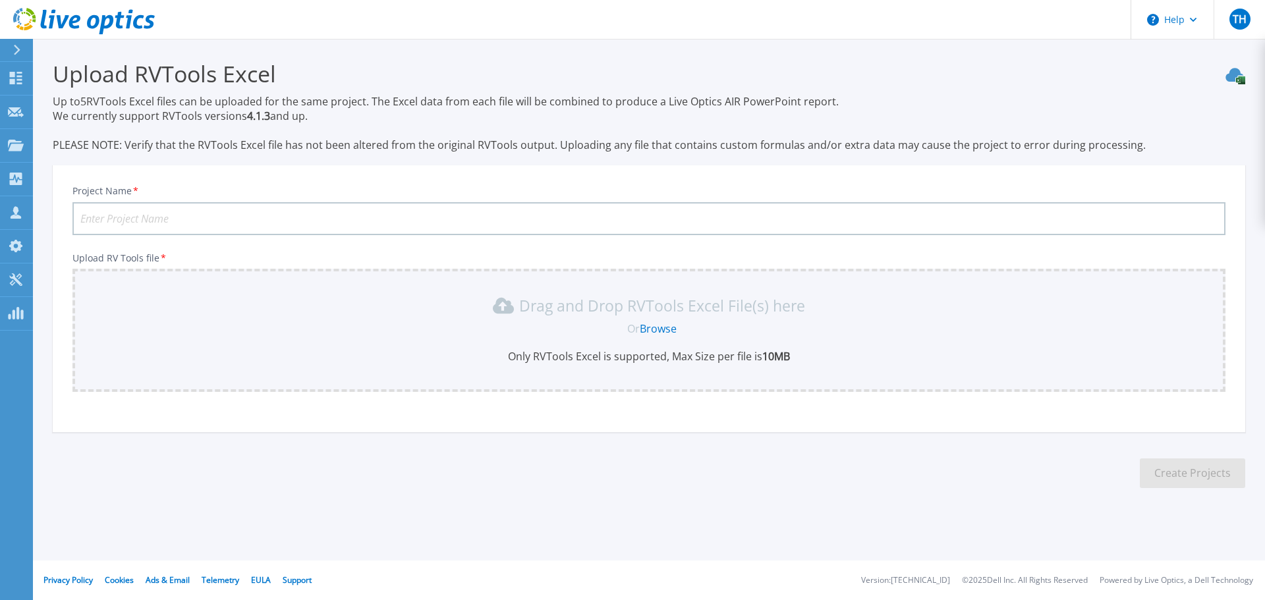
click at [233, 216] on input "Project Name *" at bounding box center [648, 218] width 1153 height 33
type input "Primient VDI [PERSON_NAME]"
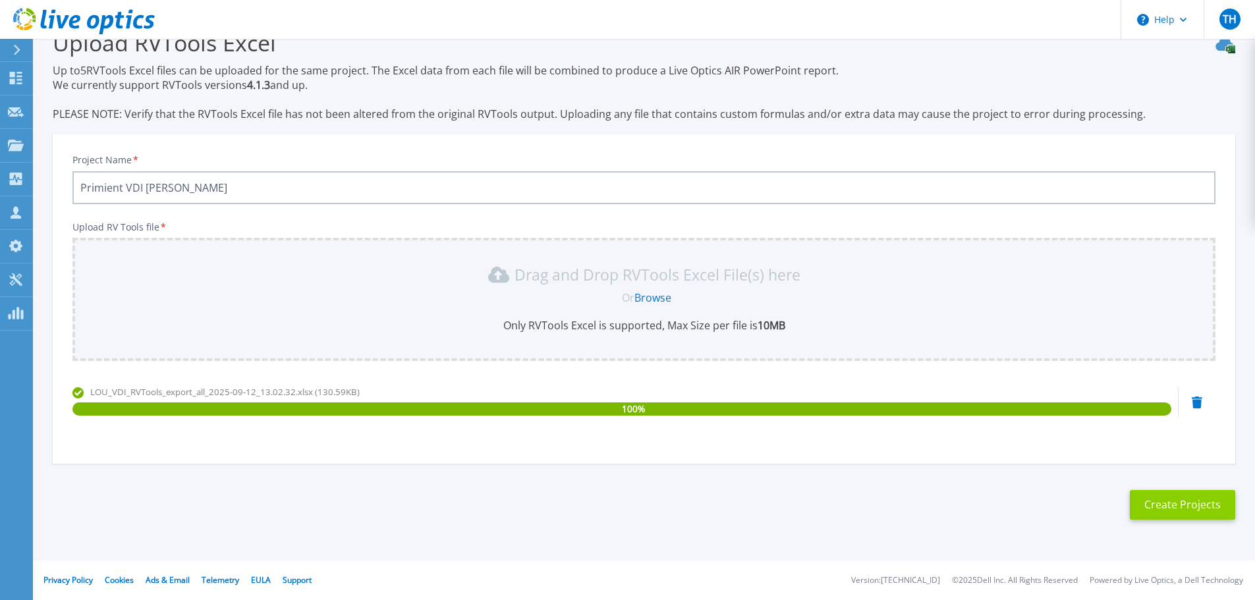
click at [1203, 501] on button "Create Projects" at bounding box center [1182, 505] width 105 height 30
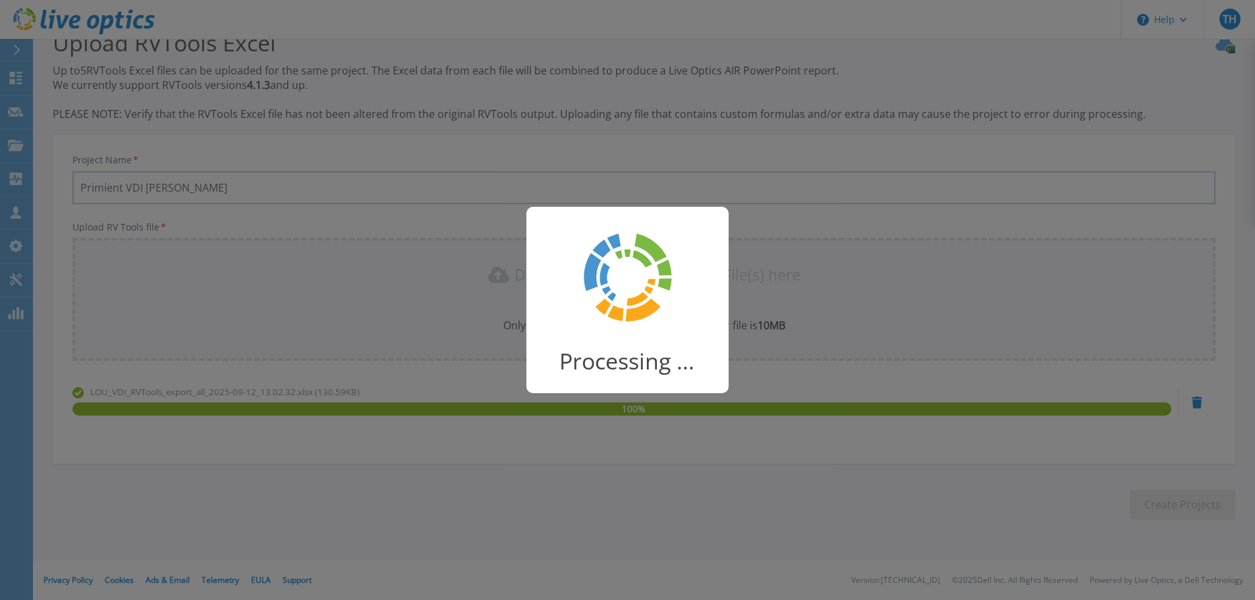
scroll to position [26, 0]
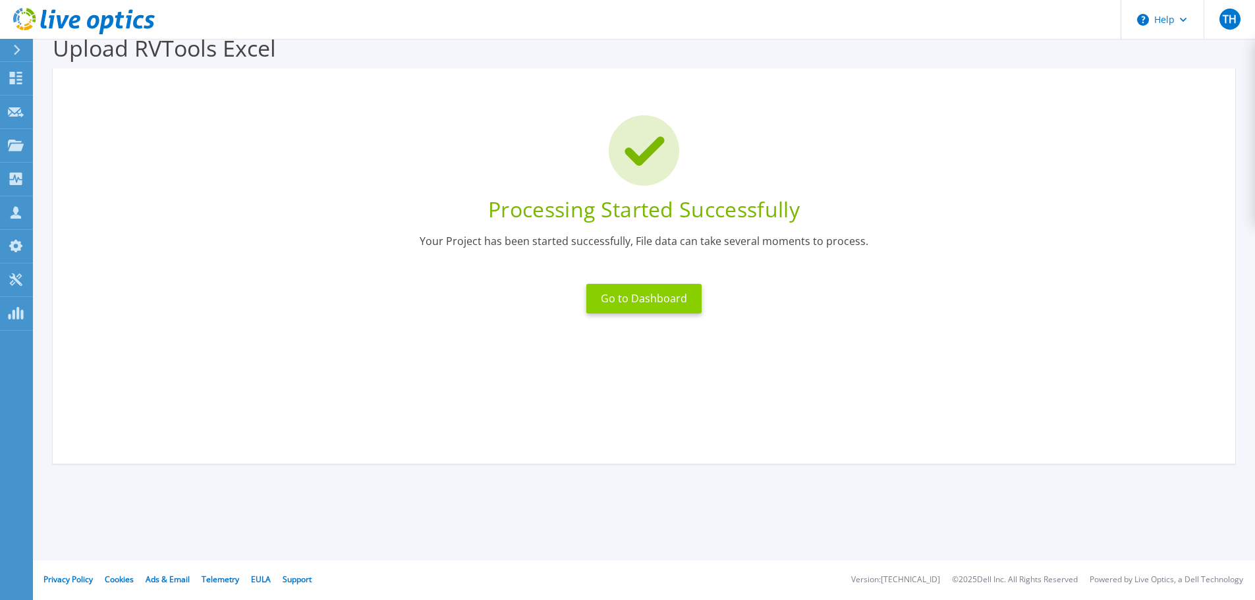
click at [654, 309] on button "Go to Dashboard" at bounding box center [643, 299] width 115 height 30
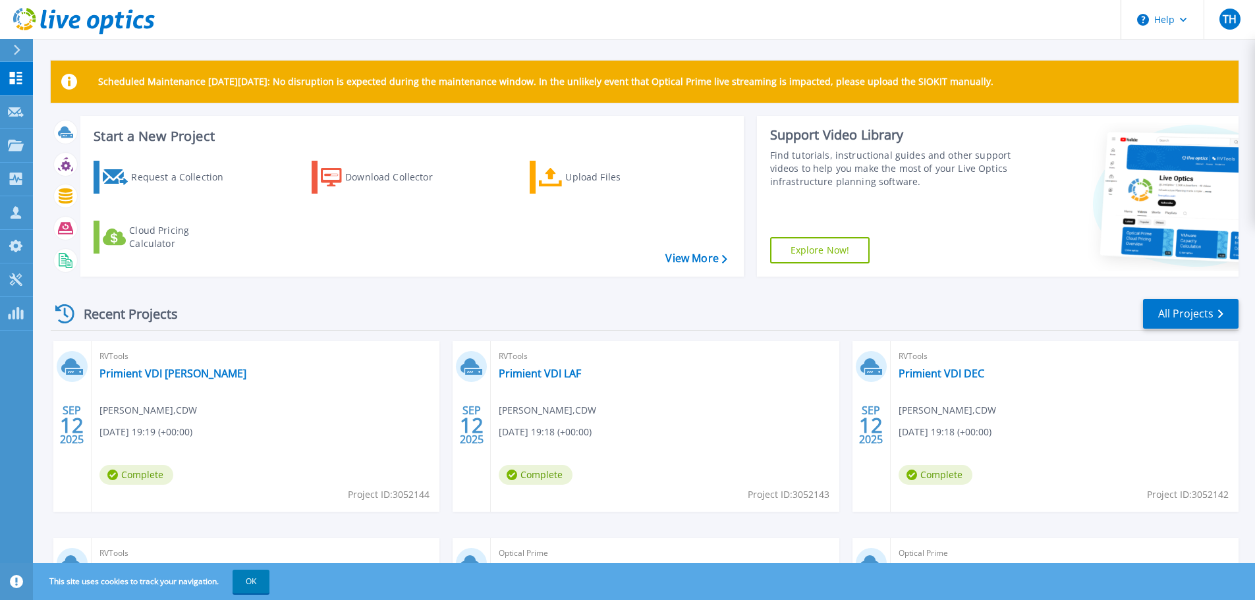
click at [832, 250] on link "Explore Now!" at bounding box center [820, 250] width 100 height 26
click at [566, 181] on div "Upload Files" at bounding box center [617, 177] width 105 height 26
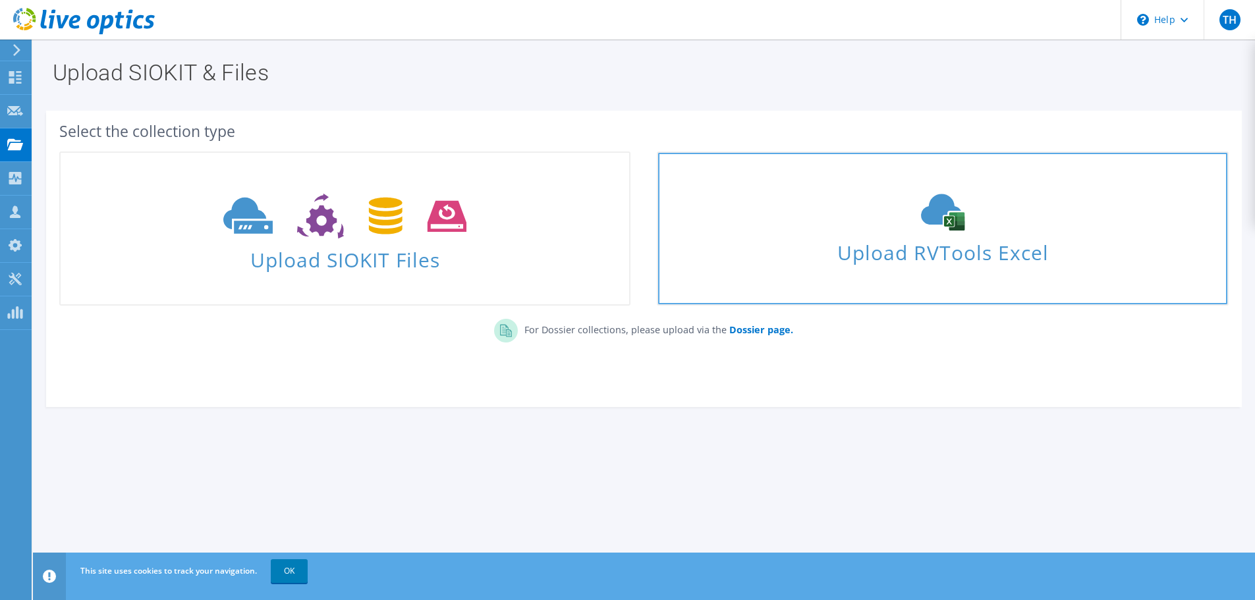
click at [986, 242] on span "Upload RVTools Excel" at bounding box center [942, 249] width 569 height 28
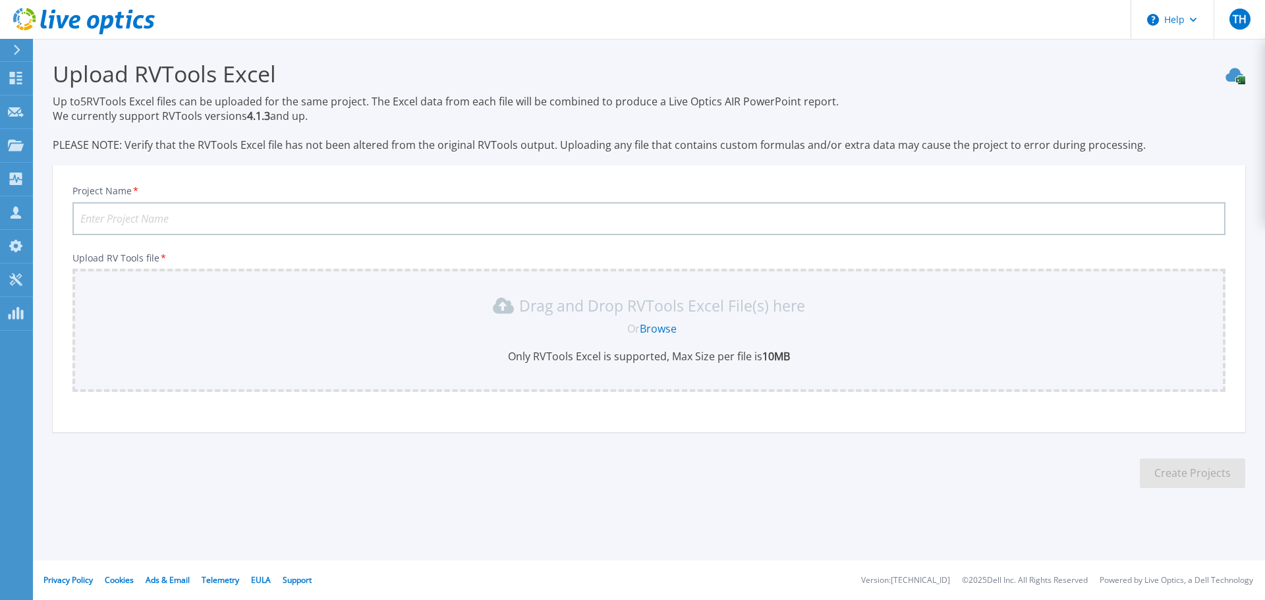
click at [304, 219] on input "Project Name *" at bounding box center [648, 218] width 1153 height 33
type input "Primient Servers"
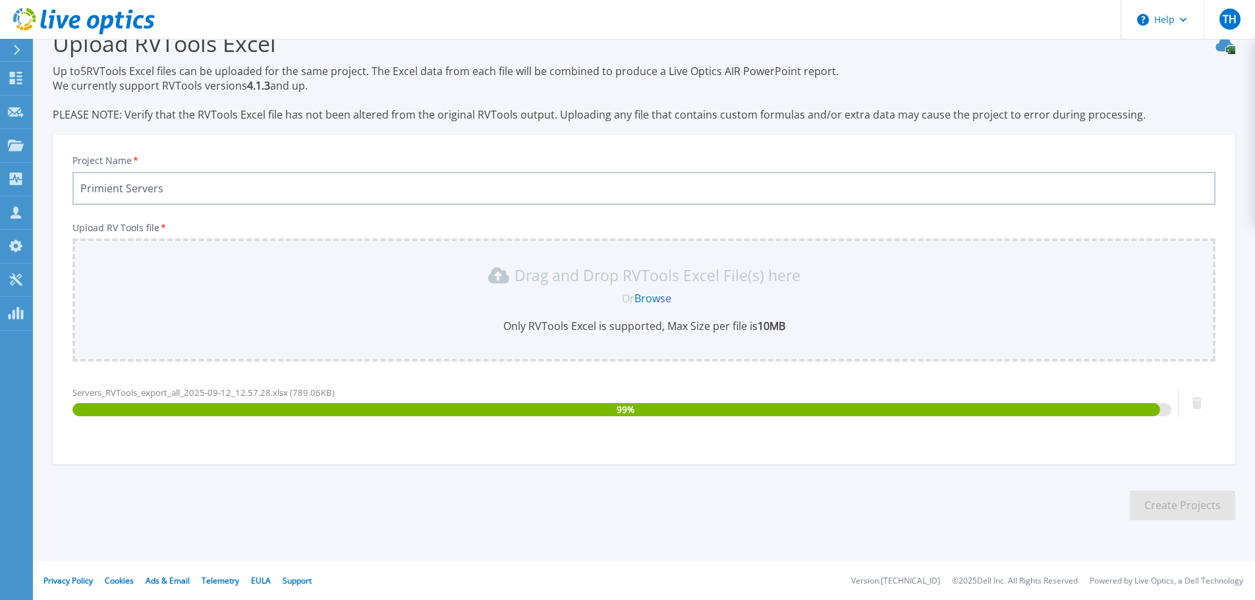
scroll to position [31, 0]
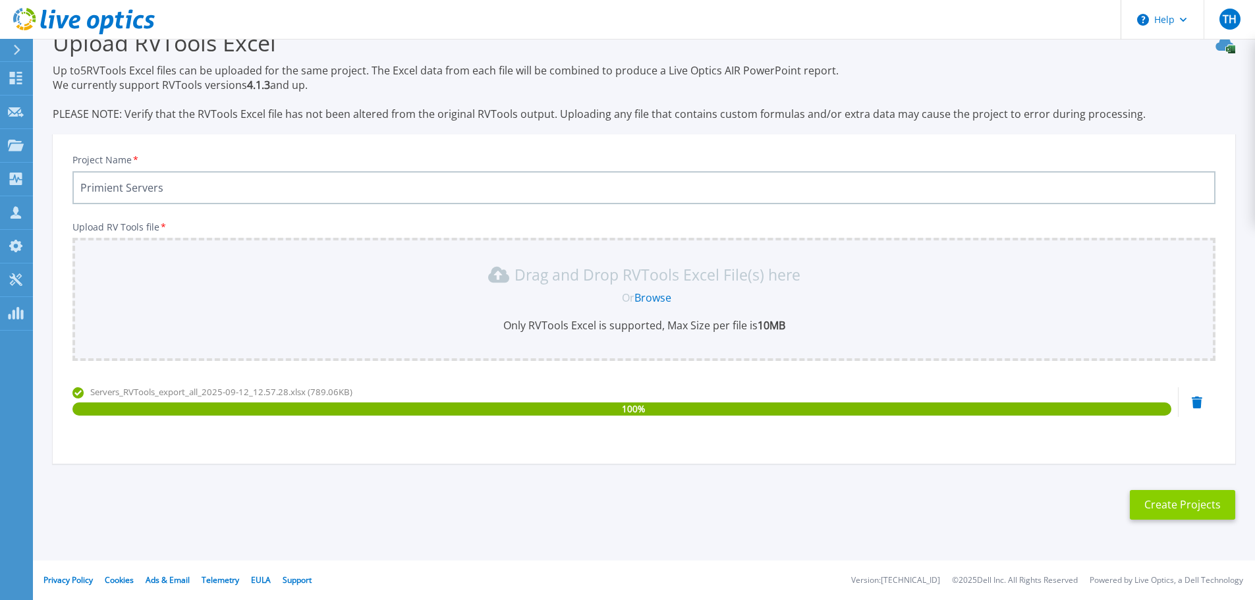
click at [1184, 505] on button "Create Projects" at bounding box center [1182, 505] width 105 height 30
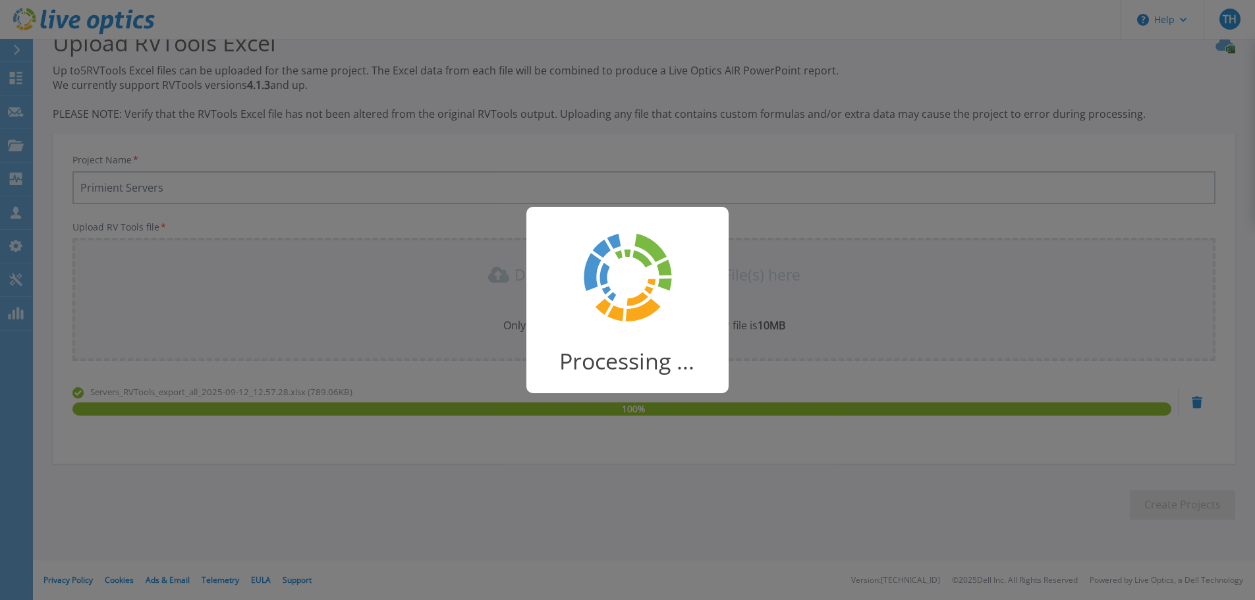
scroll to position [26, 0]
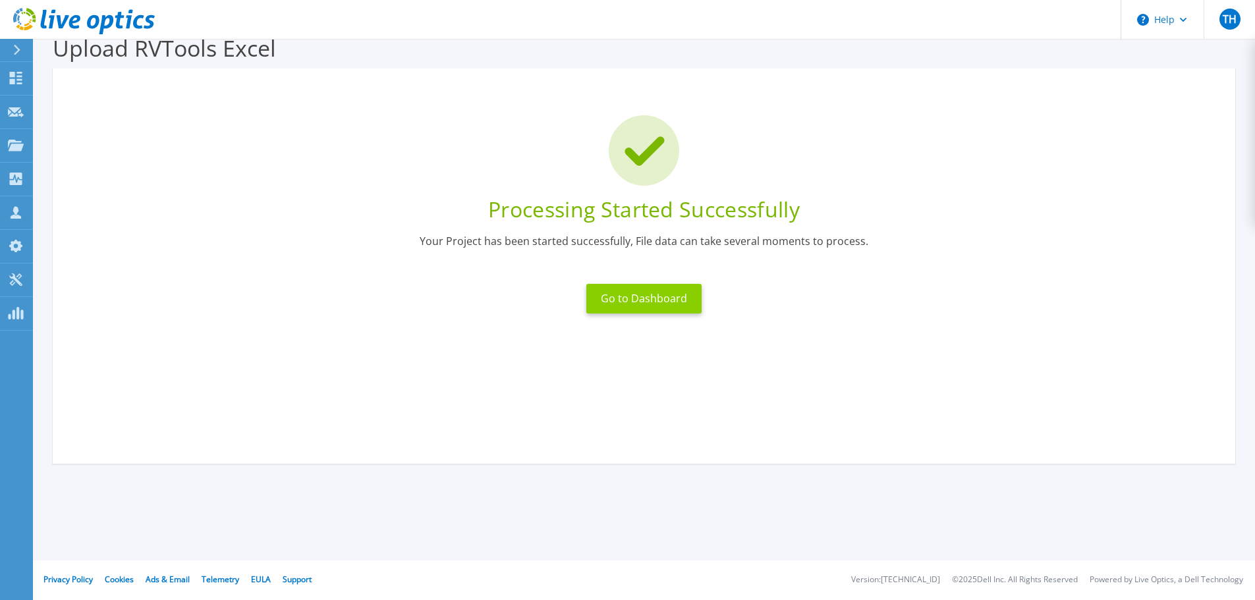
click at [668, 294] on button "Go to Dashboard" at bounding box center [643, 299] width 115 height 30
